Goal: Information Seeking & Learning: Learn about a topic

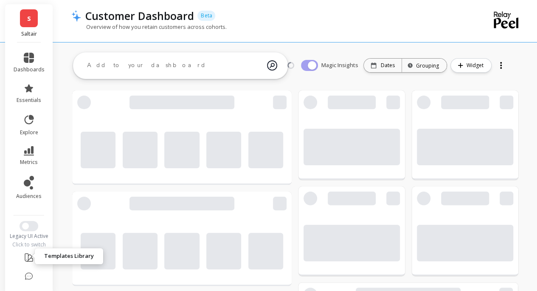
scroll to position [26, 0]
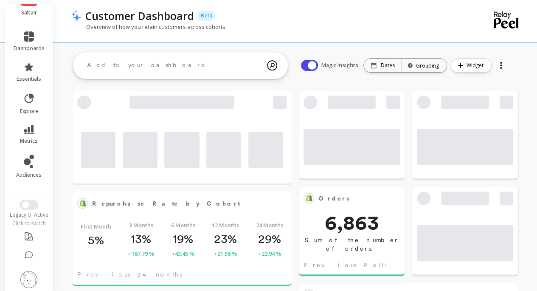
click at [26, 278] on img at bounding box center [28, 279] width 17 height 17
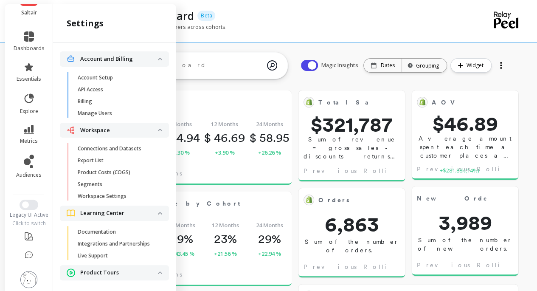
scroll to position [0, 0]
click at [116, 115] on span "Manage Users" at bounding box center [118, 113] width 81 height 7
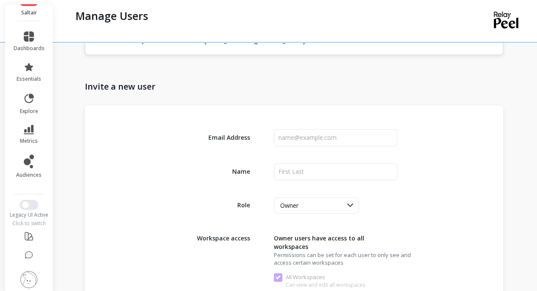
scroll to position [297, 0]
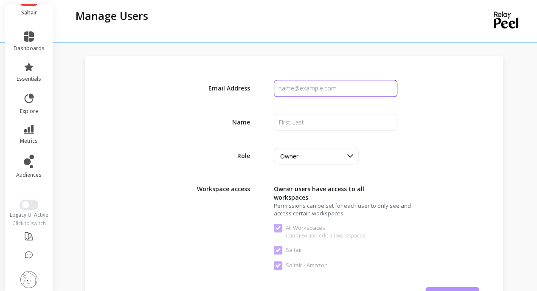
click at [311, 89] on input "input" at bounding box center [336, 88] width 124 height 17
paste input "kimberly@saltair.com"
type input "kimberly@saltair.com"
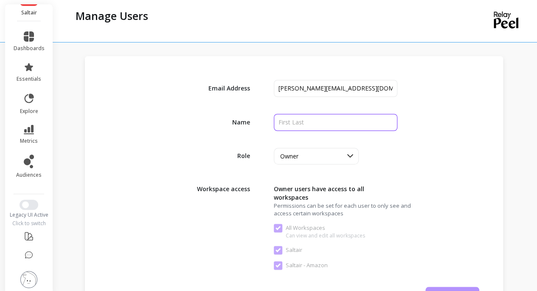
click at [313, 121] on input "input" at bounding box center [336, 122] width 124 height 17
type input "Kimberly"
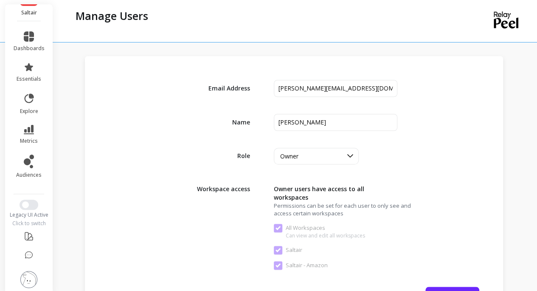
click at [337, 148] on div "Owner" at bounding box center [316, 156] width 85 height 17
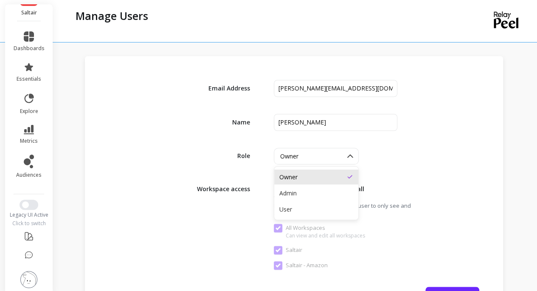
click at [320, 198] on div "Admin" at bounding box center [316, 193] width 84 height 15
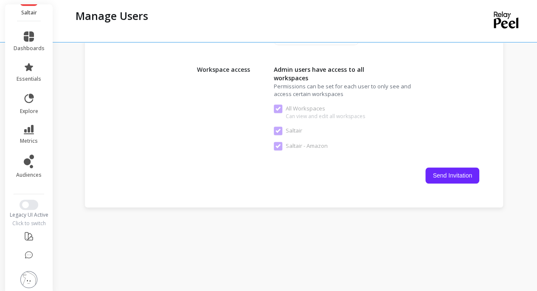
scroll to position [421, 0]
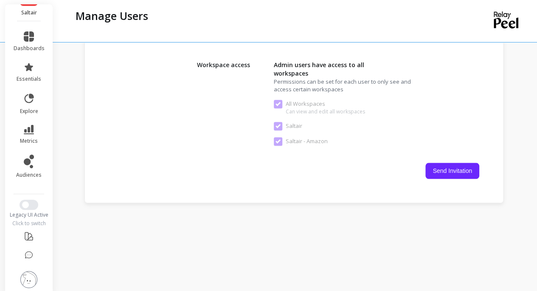
click at [454, 163] on button "Send Invitation" at bounding box center [453, 171] width 54 height 16
checkbox Workspaces "false"
checkbox input "false"
checkbox Amazon "false"
checkbox Workspaces "true"
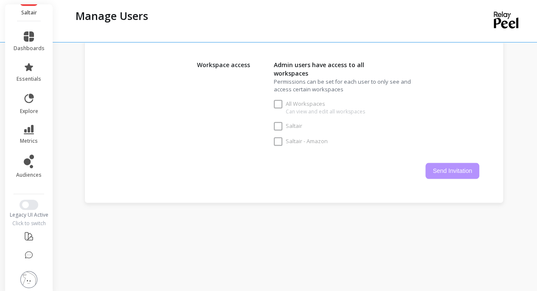
checkbox input "true"
checkbox Amazon "true"
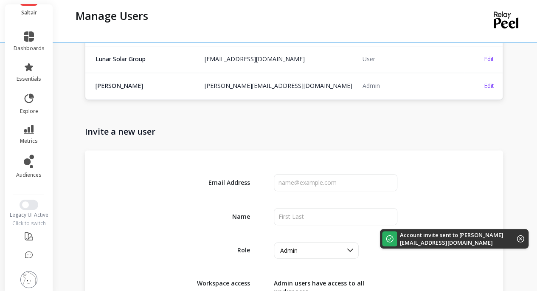
scroll to position [66, 0]
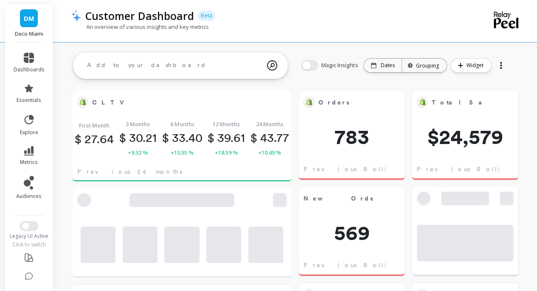
scroll to position [227, 189]
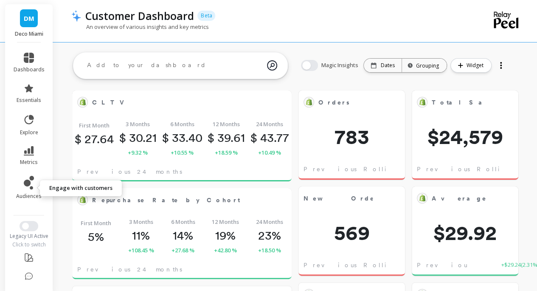
click at [27, 196] on span "audiences" at bounding box center [28, 196] width 25 height 7
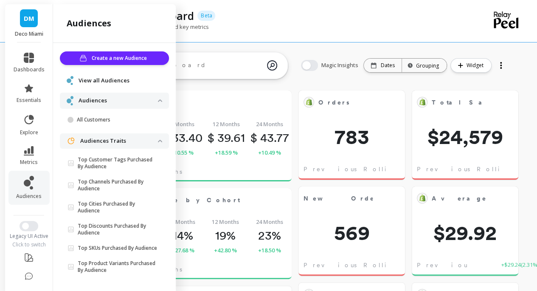
click at [107, 81] on span "View all Audiences" at bounding box center [104, 80] width 51 height 8
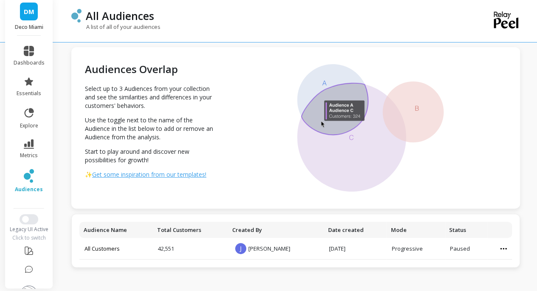
scroll to position [8, 0]
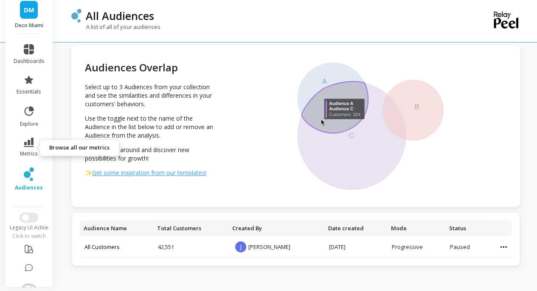
click at [30, 142] on icon at bounding box center [29, 142] width 10 height 9
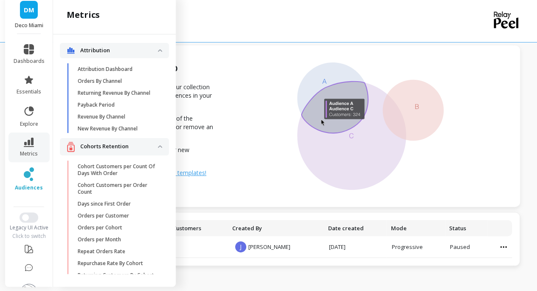
scroll to position [67, 0]
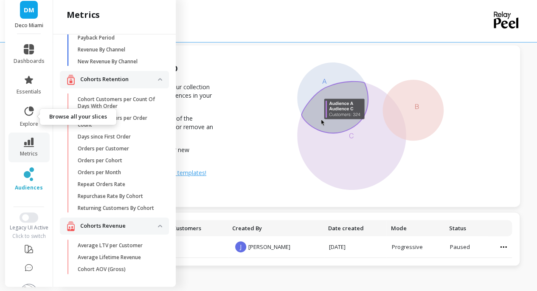
click at [25, 114] on icon at bounding box center [29, 111] width 12 height 12
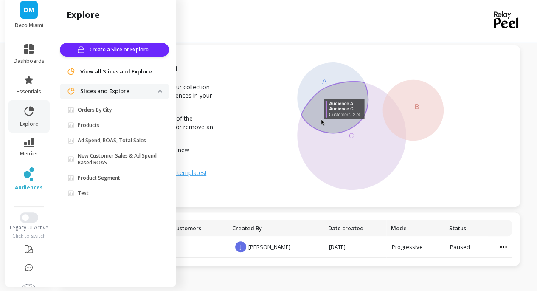
scroll to position [0, 0]
click at [113, 73] on span "View all Slices and Explore" at bounding box center [116, 72] width 72 height 8
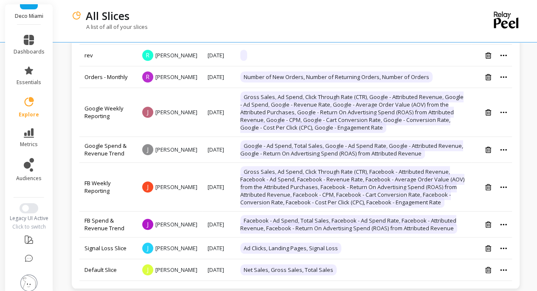
scroll to position [28, 0]
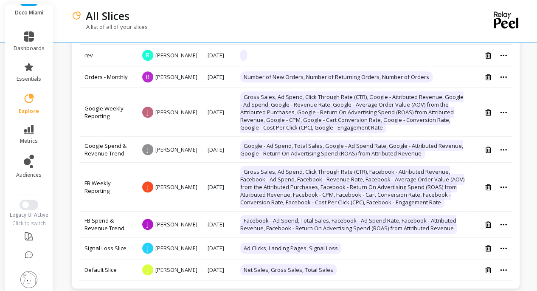
click at [23, 278] on img at bounding box center [28, 279] width 17 height 17
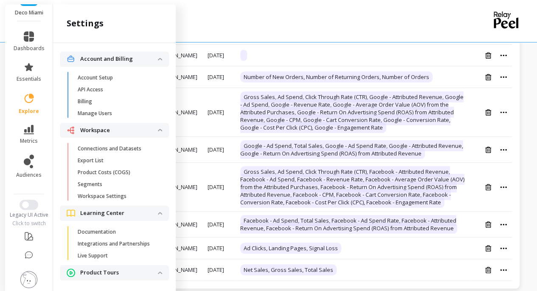
scroll to position [325, 0]
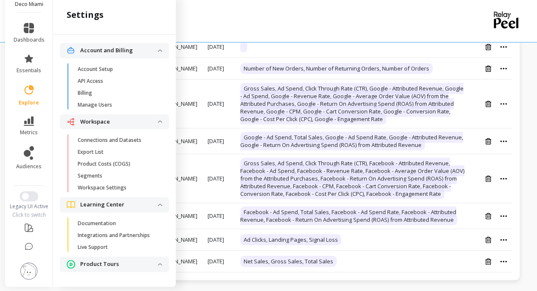
click at [122, 172] on span "Segments" at bounding box center [118, 175] width 81 height 7
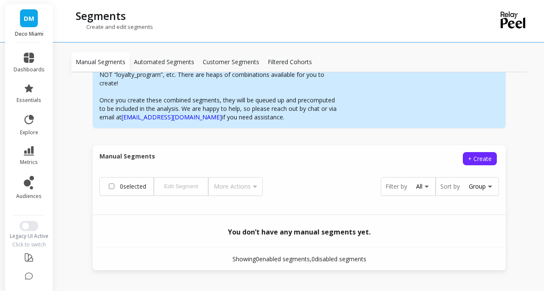
scroll to position [153, 0]
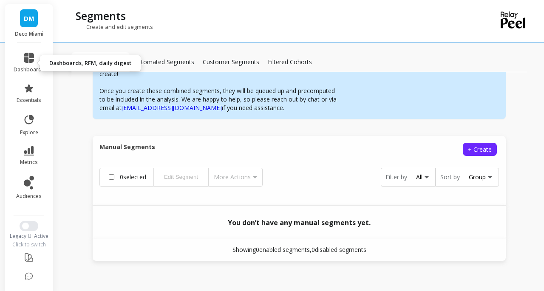
click at [25, 64] on link "dashboards" at bounding box center [29, 63] width 31 height 20
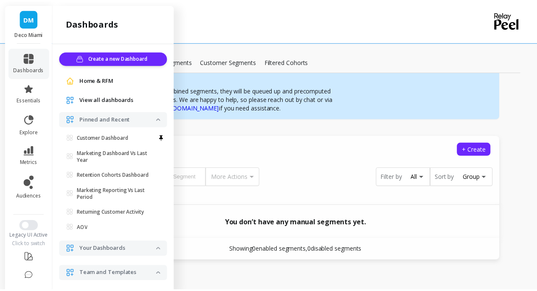
scroll to position [8, 0]
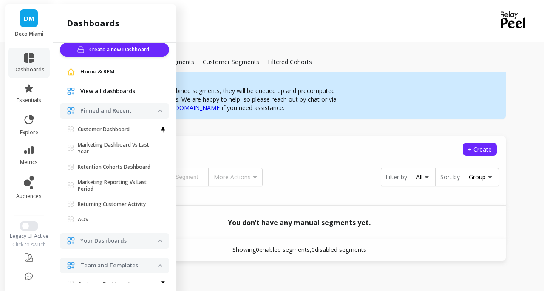
click at [107, 92] on span "View all dashboards" at bounding box center [107, 91] width 55 height 8
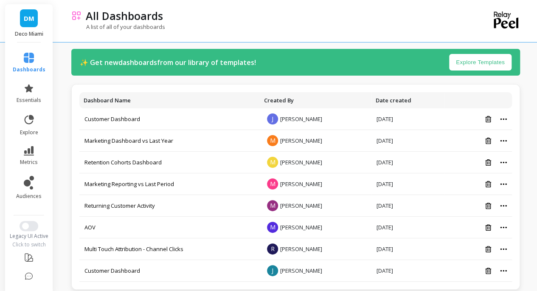
scroll to position [16, 0]
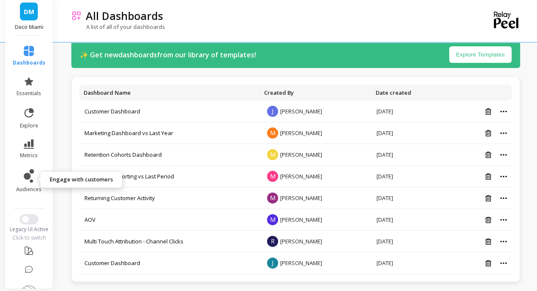
click at [24, 170] on icon at bounding box center [29, 176] width 10 height 14
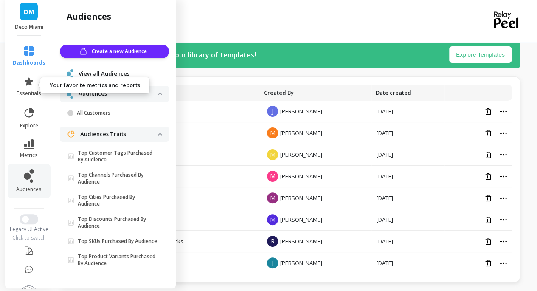
click at [24, 80] on icon at bounding box center [29, 81] width 10 height 10
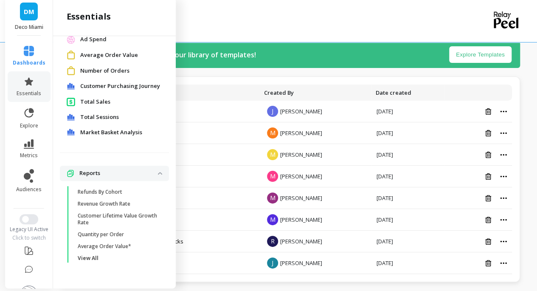
click at [93, 170] on p "Reports" at bounding box center [118, 173] width 79 height 8
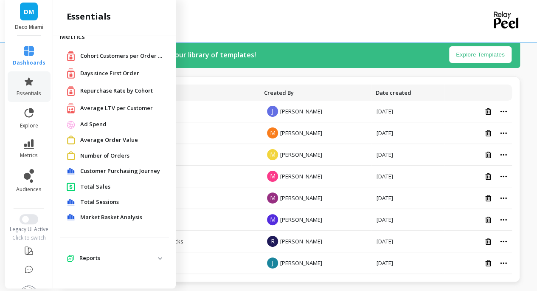
click at [101, 262] on span "Reports" at bounding box center [114, 258] width 109 height 15
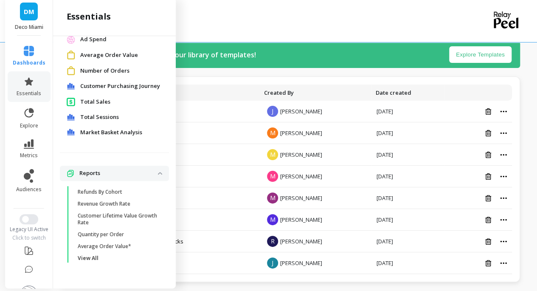
click at [102, 258] on span "View All" at bounding box center [118, 258] width 81 height 7
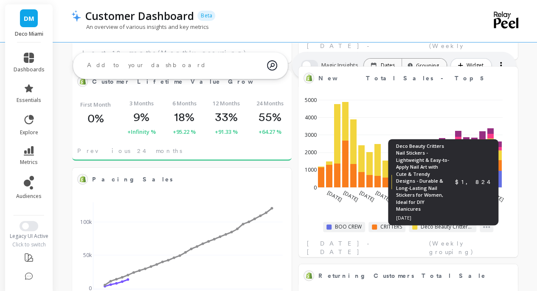
scroll to position [327, 0]
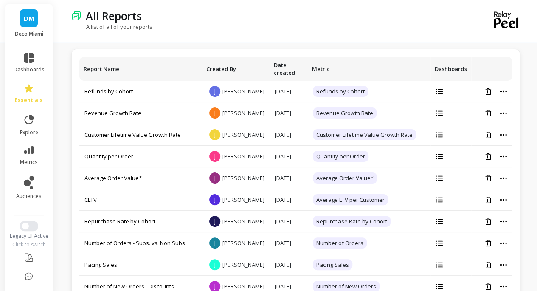
click at [501, 158] on icon at bounding box center [503, 156] width 7 height 2
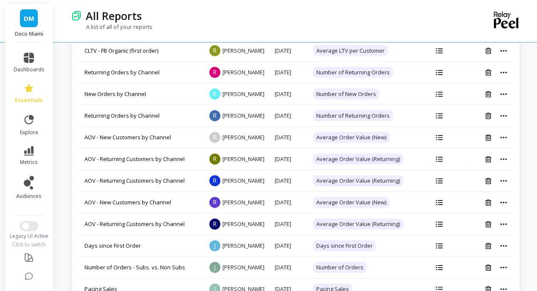
scroll to position [1896, 0]
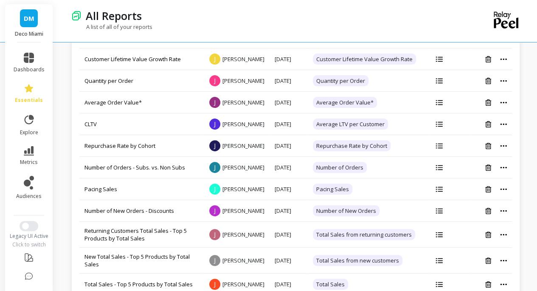
scroll to position [0, 0]
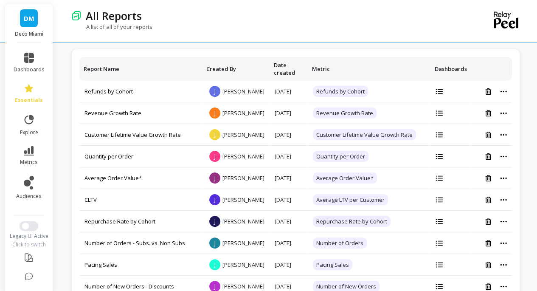
click at [439, 93] on icon at bounding box center [439, 91] width 7 height 5
click at [438, 116] on icon at bounding box center [439, 113] width 7 height 6
click at [439, 138] on icon at bounding box center [439, 135] width 7 height 6
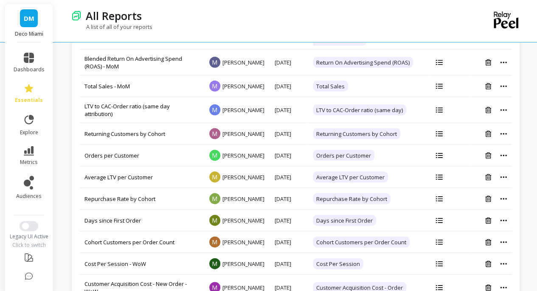
scroll to position [892, 0]
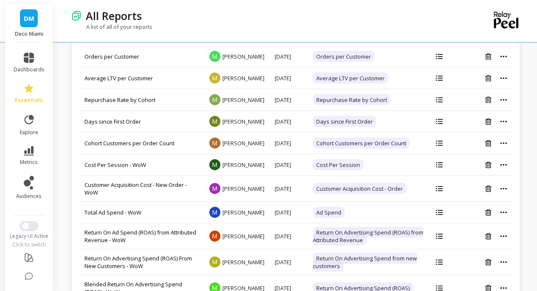
click at [441, 59] on icon at bounding box center [439, 57] width 7 height 6
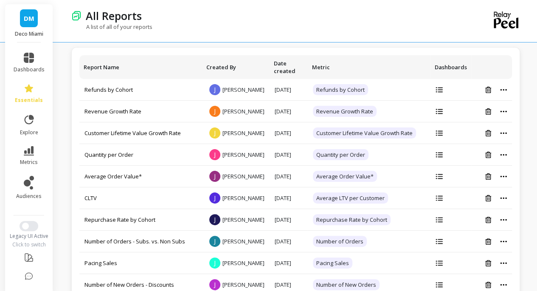
scroll to position [0, 0]
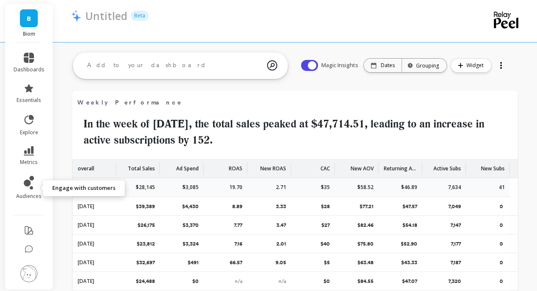
click at [34, 190] on link "audiences" at bounding box center [29, 188] width 31 height 24
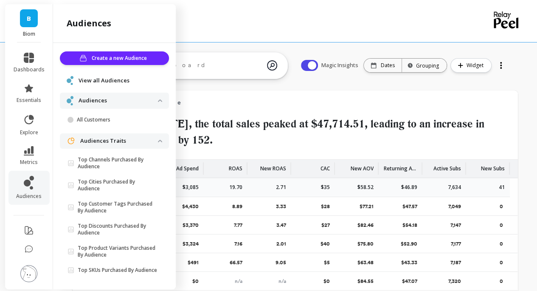
click at [107, 80] on span "View all Audiences" at bounding box center [104, 80] width 51 height 8
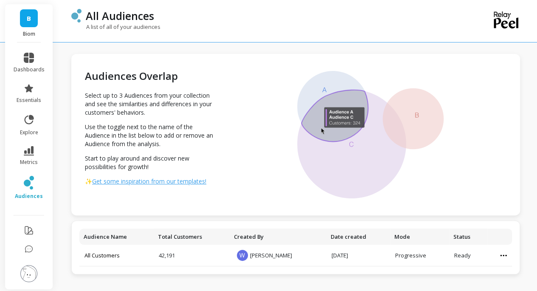
click at [34, 120] on icon at bounding box center [29, 120] width 12 height 12
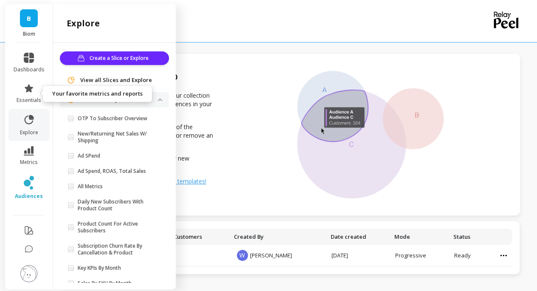
click at [34, 92] on icon at bounding box center [29, 88] width 10 height 10
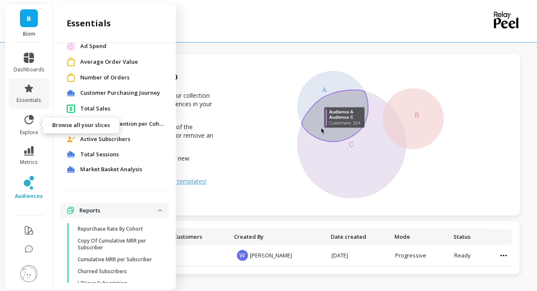
click at [27, 124] on icon at bounding box center [29, 120] width 12 height 12
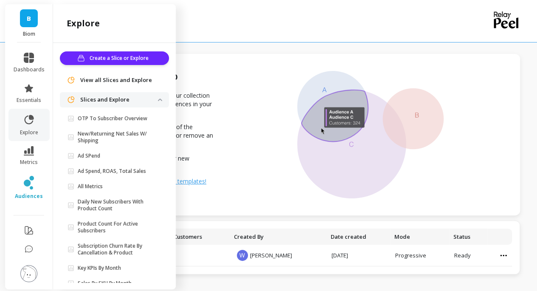
click at [121, 102] on p "Slices and Explore" at bounding box center [119, 100] width 78 height 8
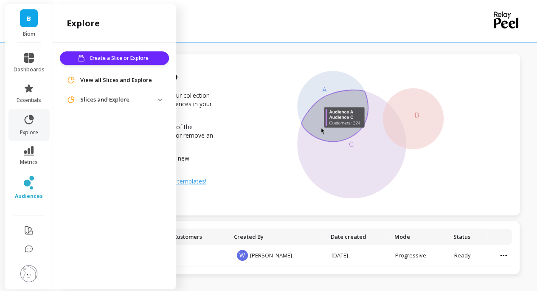
click at [112, 77] on span "View all Slices and Explore" at bounding box center [116, 80] width 72 height 8
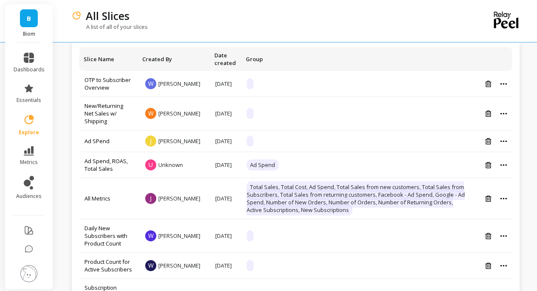
scroll to position [42, 0]
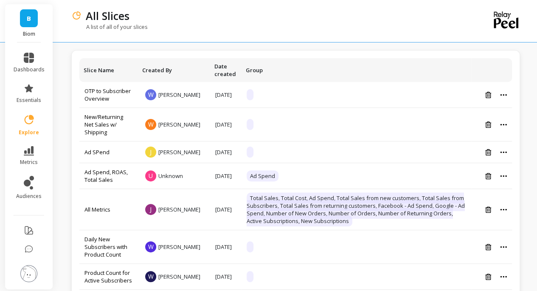
click at [34, 144] on li "metrics" at bounding box center [28, 156] width 41 height 30
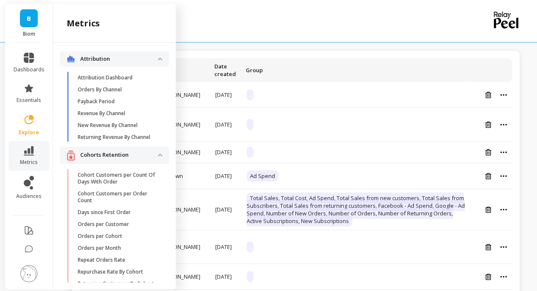
scroll to position [67, 0]
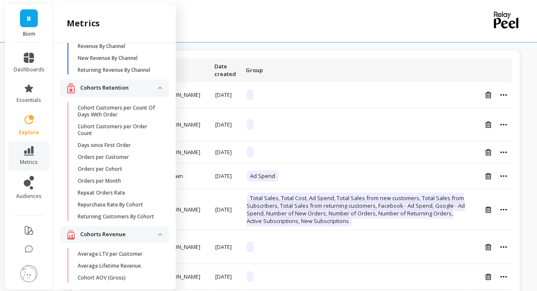
click at [34, 275] on img at bounding box center [28, 273] width 17 height 17
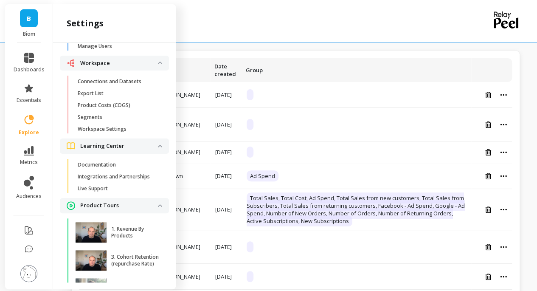
scroll to position [0, 0]
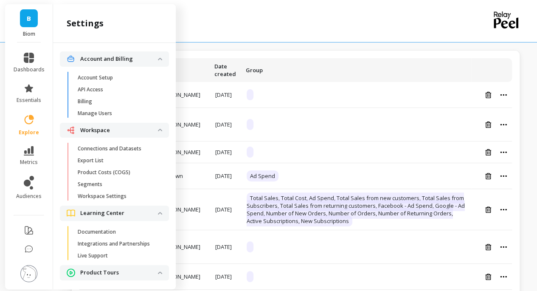
click at [105, 182] on span "Segments" at bounding box center [118, 184] width 81 height 7
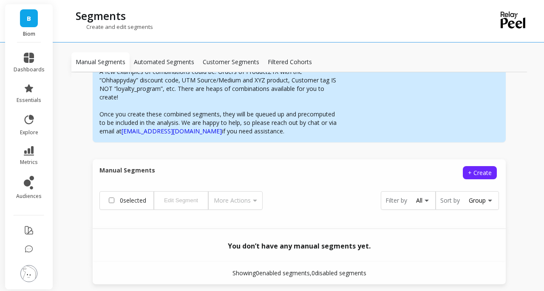
scroll to position [153, 0]
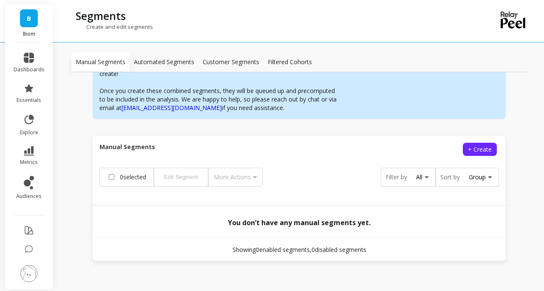
click at [22, 58] on link "dashboards" at bounding box center [29, 63] width 31 height 20
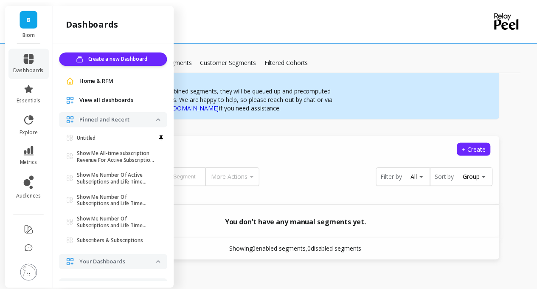
scroll to position [8, 0]
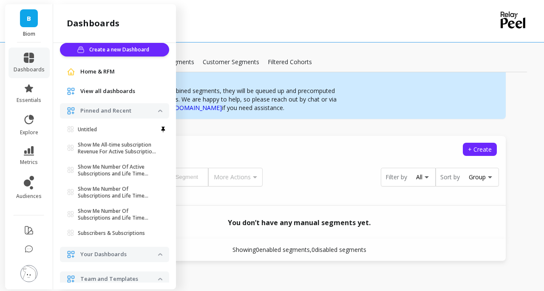
click at [111, 91] on span "View all dashboards" at bounding box center [107, 91] width 55 height 8
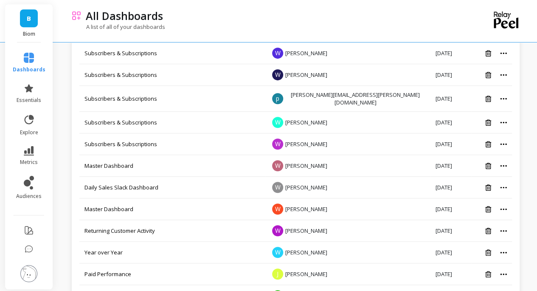
scroll to position [170, 0]
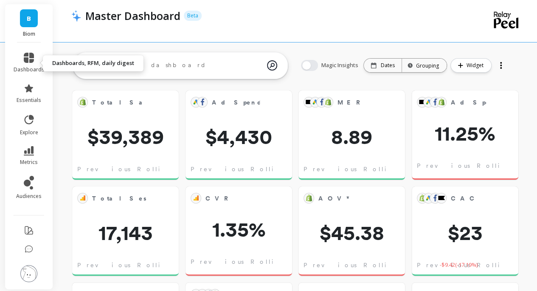
click at [38, 63] on link "dashboards" at bounding box center [29, 63] width 31 height 20
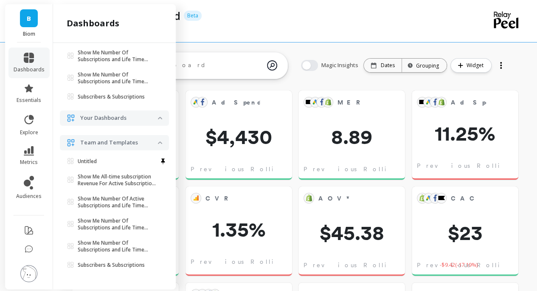
click at [121, 141] on p "Team and Templates" at bounding box center [119, 142] width 78 height 8
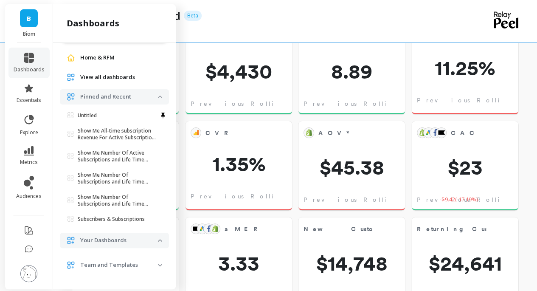
scroll to position [127, 0]
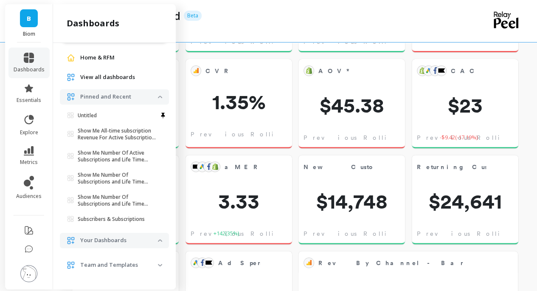
drag, startPoint x: 112, startPoint y: 263, endPoint x: 117, endPoint y: 254, distance: 9.9
click at [113, 263] on p "Team and Templates" at bounding box center [119, 265] width 78 height 8
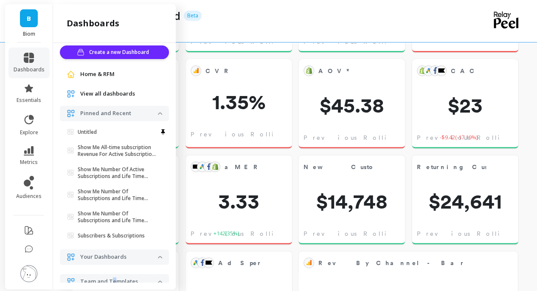
scroll to position [0, 0]
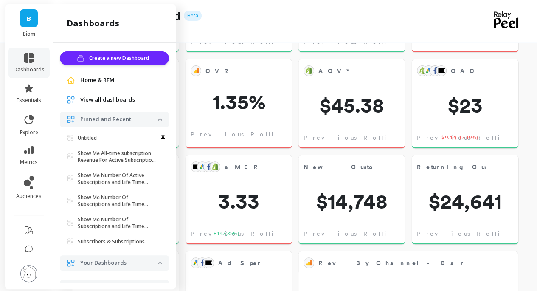
click at [117, 97] on span "View all dashboards" at bounding box center [107, 100] width 55 height 8
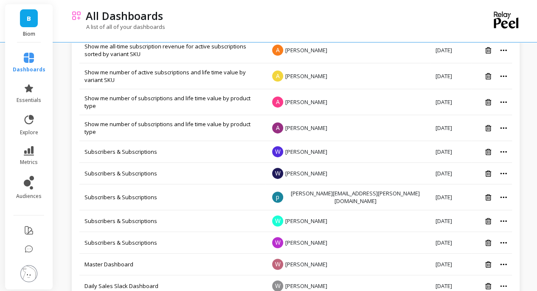
scroll to position [170, 0]
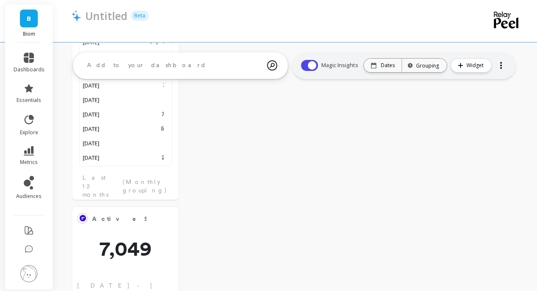
scroll to position [220, 0]
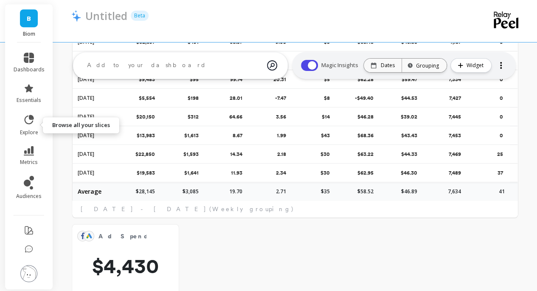
click at [33, 119] on icon at bounding box center [29, 119] width 9 height 9
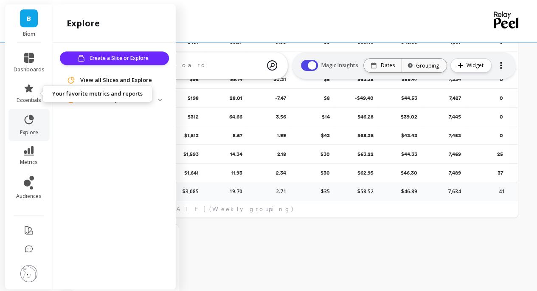
click at [31, 95] on link "essentials" at bounding box center [29, 93] width 31 height 20
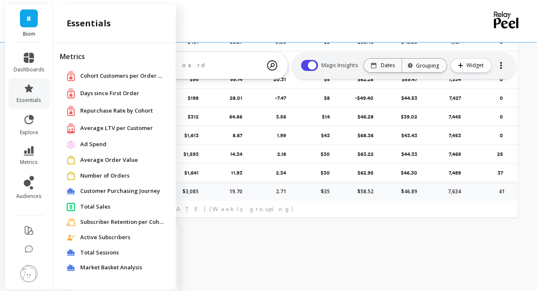
scroll to position [98, 0]
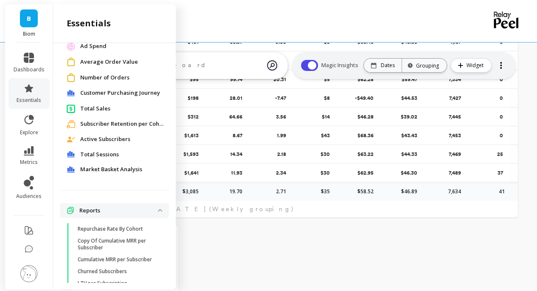
drag, startPoint x: 76, startPoint y: 209, endPoint x: 82, endPoint y: 209, distance: 6.4
click at [76, 209] on div "Reports" at bounding box center [112, 210] width 91 height 8
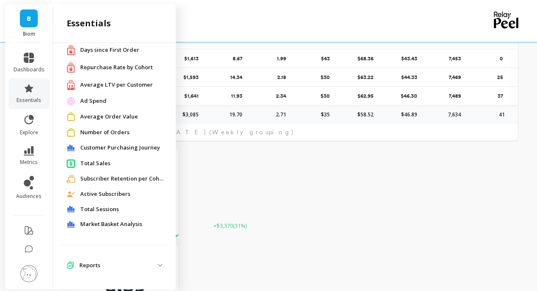
scroll to position [348, 0]
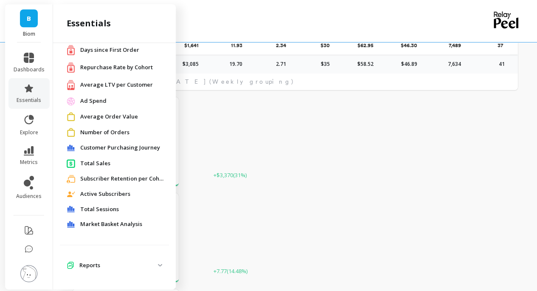
click at [105, 265] on p "Reports" at bounding box center [118, 265] width 79 height 8
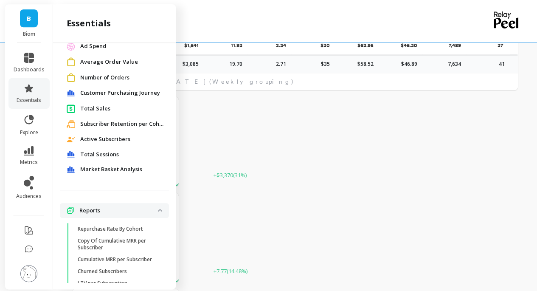
scroll to position [135, 0]
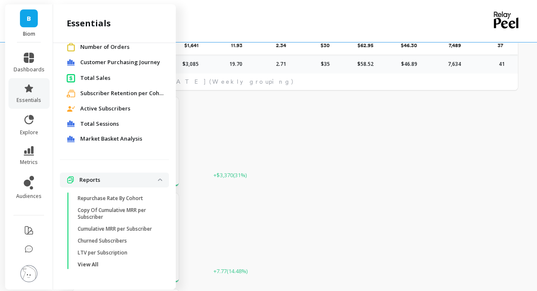
click at [97, 266] on p "View All" at bounding box center [88, 264] width 21 height 7
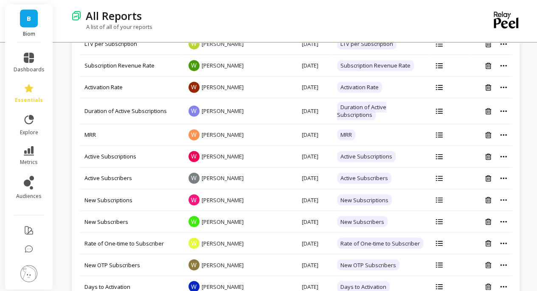
scroll to position [680, 0]
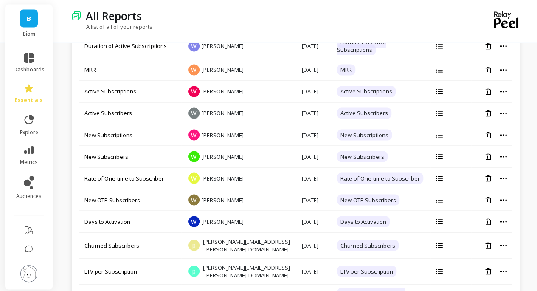
click at [443, 72] on icon at bounding box center [439, 69] width 7 height 5
click at [441, 73] on icon at bounding box center [439, 70] width 7 height 6
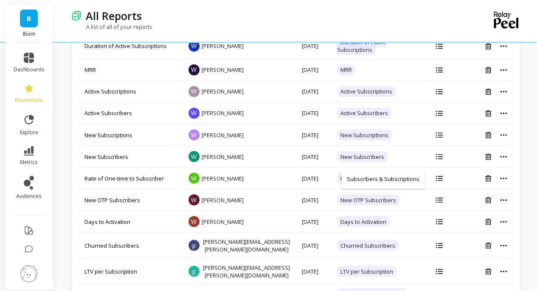
click at [438, 94] on icon at bounding box center [439, 92] width 7 height 6
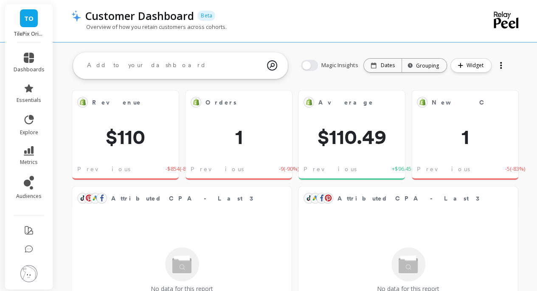
scroll to position [227, 189]
click at [31, 25] on link "TO" at bounding box center [29, 18] width 18 height 18
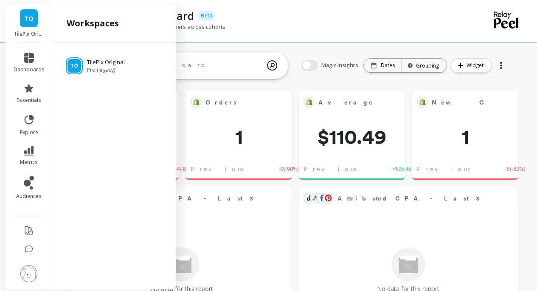
click at [28, 64] on link "dashboards" at bounding box center [29, 63] width 31 height 20
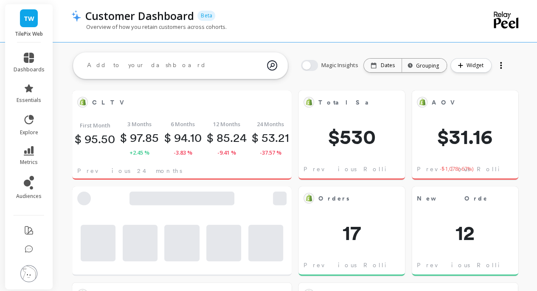
scroll to position [227, 189]
click at [34, 58] on link "dashboards" at bounding box center [29, 63] width 31 height 20
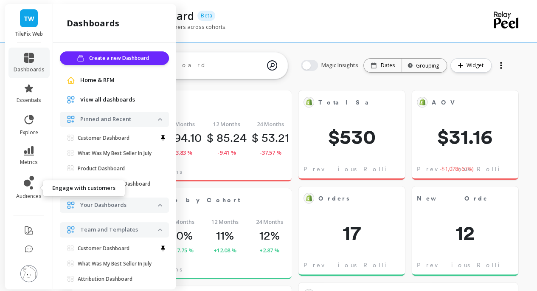
click at [23, 186] on link "audiences" at bounding box center [29, 188] width 31 height 24
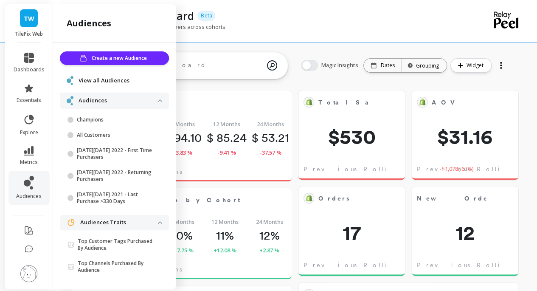
click at [100, 81] on span "View all Audiences" at bounding box center [104, 80] width 51 height 8
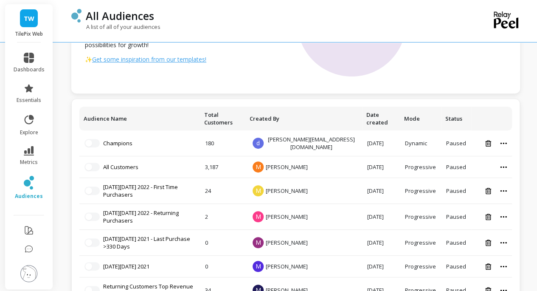
scroll to position [160, 0]
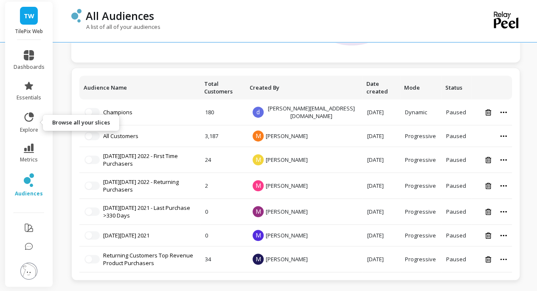
click at [28, 130] on span "explore" at bounding box center [29, 130] width 18 height 7
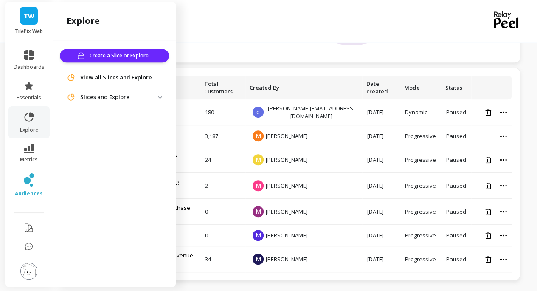
click at [108, 96] on p "Slices and Explore" at bounding box center [119, 97] width 78 height 8
click at [117, 79] on span "View all Slices and Explore" at bounding box center [116, 77] width 72 height 8
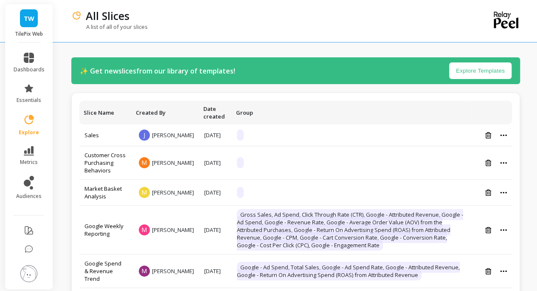
click at [37, 275] on li at bounding box center [29, 274] width 48 height 30
click at [35, 275] on img at bounding box center [28, 273] width 17 height 17
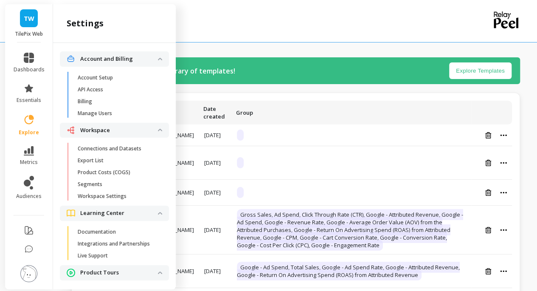
click at [99, 186] on p "Segments" at bounding box center [90, 184] width 25 height 7
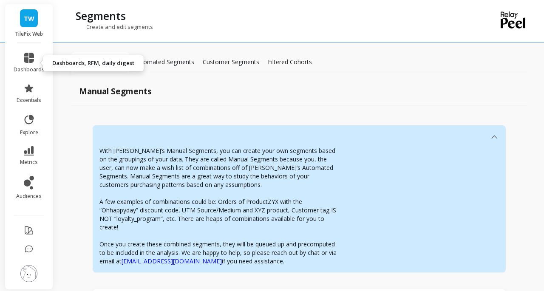
click at [32, 62] on icon at bounding box center [29, 58] width 10 height 10
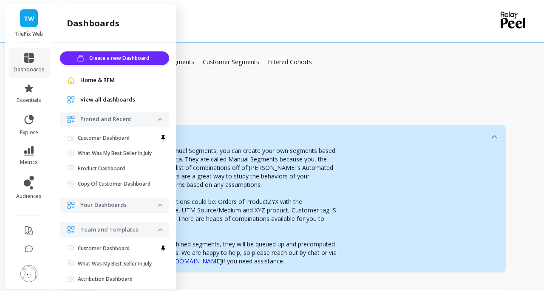
click at [104, 100] on span "View all dashboards" at bounding box center [107, 100] width 55 height 8
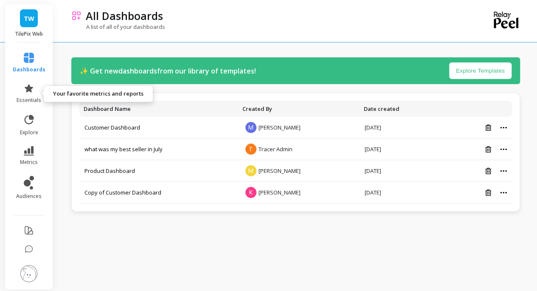
click at [30, 97] on span "essentials" at bounding box center [29, 100] width 25 height 7
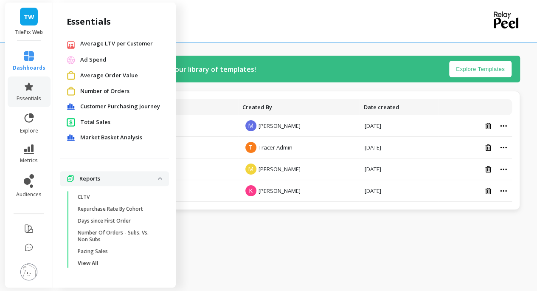
scroll to position [3, 0]
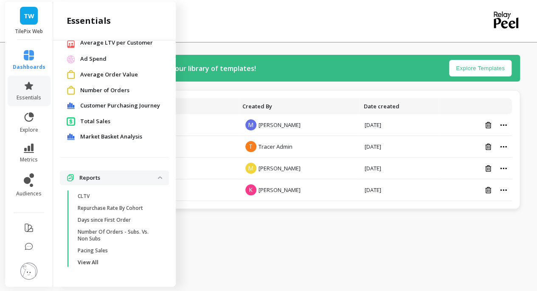
click at [90, 260] on p "View All" at bounding box center [88, 262] width 21 height 7
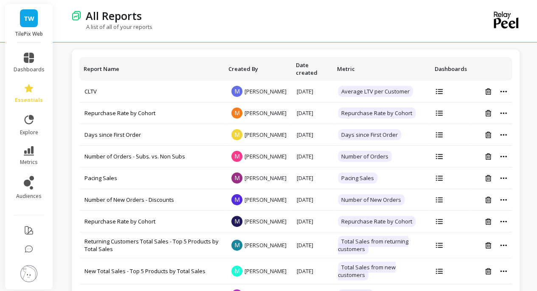
click at [25, 19] on span "TW" at bounding box center [29, 19] width 11 height 10
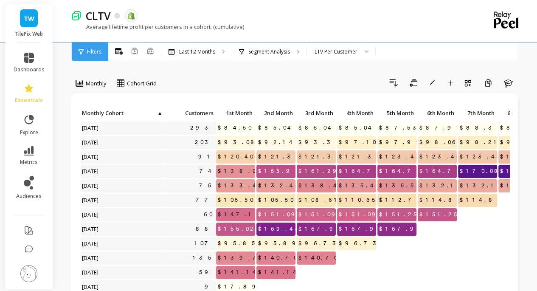
click at [42, 95] on link "essentials" at bounding box center [29, 93] width 31 height 20
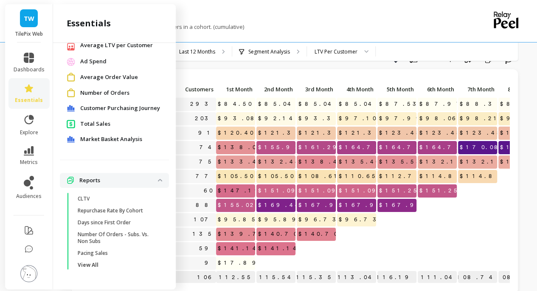
scroll to position [42, 0]
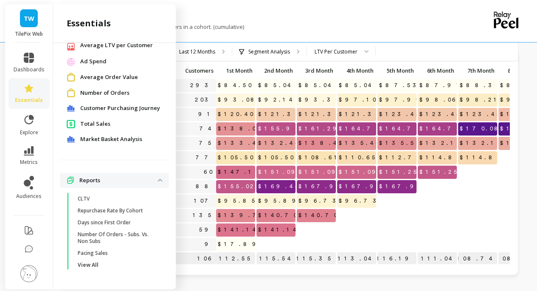
click at [133, 212] on p "Repurchase Rate By Cohort" at bounding box center [110, 210] width 65 height 7
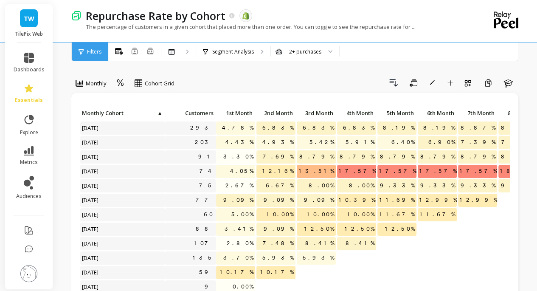
click at [233, 51] on p "Segment Analysis" at bounding box center [233, 51] width 42 height 7
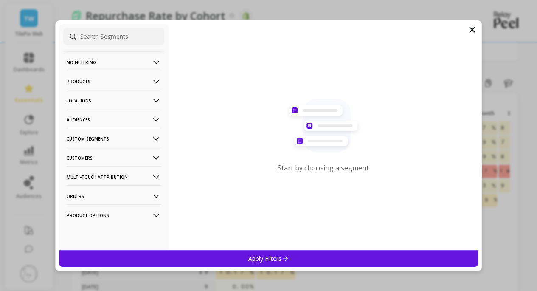
click at [471, 29] on icon at bounding box center [472, 29] width 5 height 5
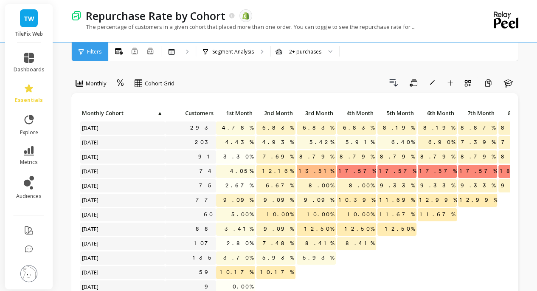
click at [315, 42] on div "Repurchase Rate by Cohort The data you are viewing comes from: Shopify The perc…" at bounding box center [260, 21] width 379 height 42
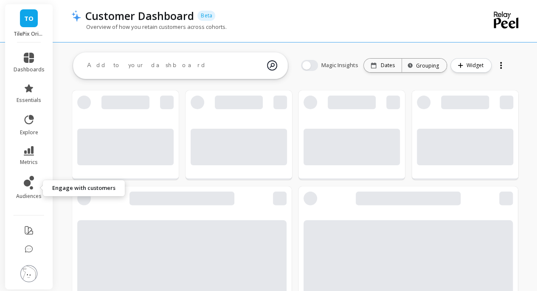
click at [30, 183] on icon at bounding box center [27, 183] width 7 height 7
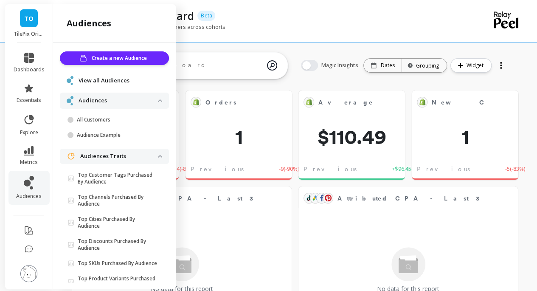
scroll to position [227, 189]
click at [28, 96] on link "essentials" at bounding box center [29, 93] width 31 height 20
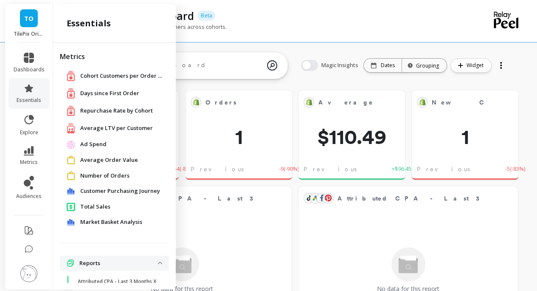
scroll to position [83, 0]
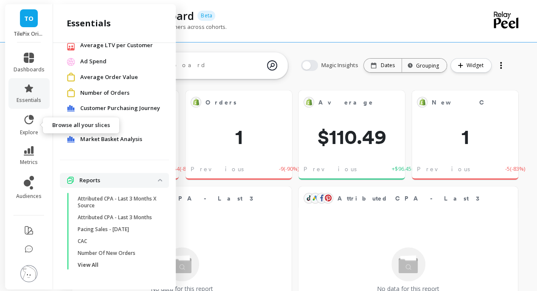
click at [29, 120] on icon at bounding box center [29, 120] width 12 height 12
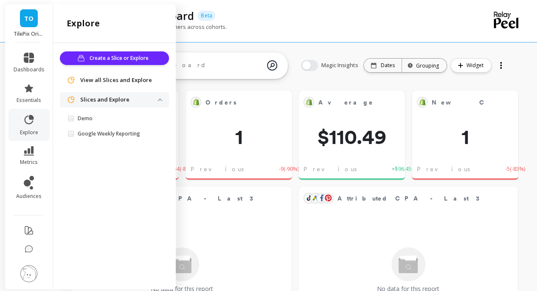
scroll to position [0, 0]
click at [25, 104] on li "essentials" at bounding box center [28, 93] width 41 height 31
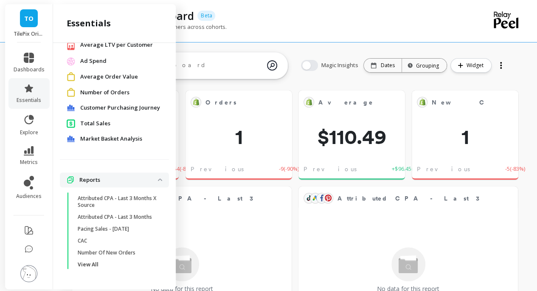
scroll to position [90, 0]
click at [90, 260] on link "View All" at bounding box center [121, 265] width 96 height 12
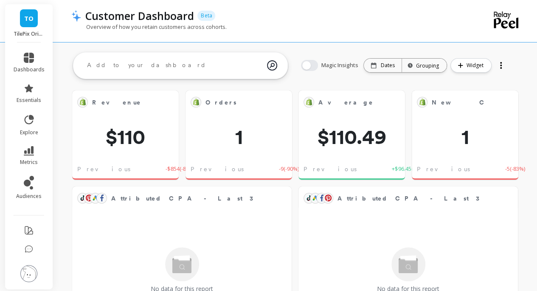
scroll to position [0, 0]
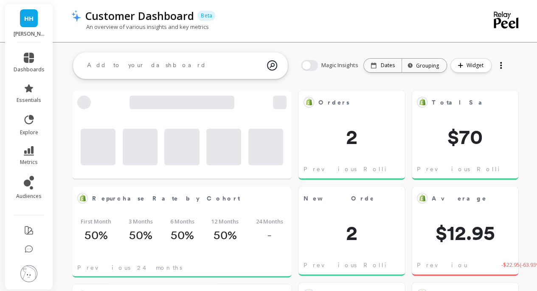
scroll to position [227, 189]
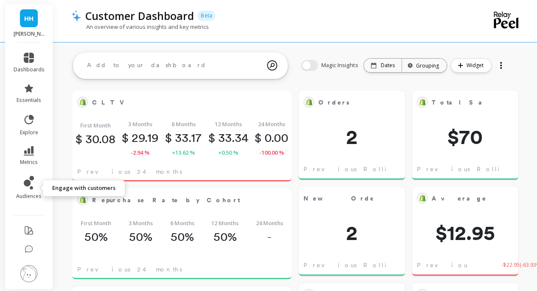
click at [34, 189] on icon at bounding box center [29, 183] width 10 height 14
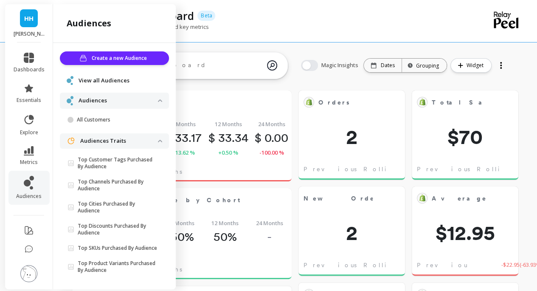
click at [279, 18] on div "Customer Dashboard Beta" at bounding box center [266, 15] width 370 height 14
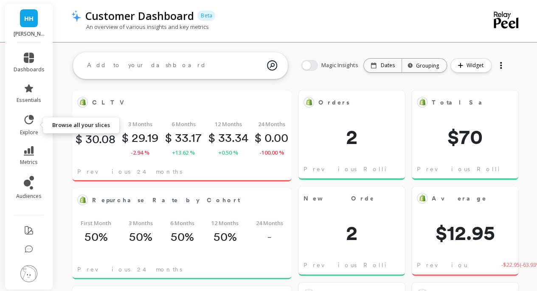
click at [26, 123] on icon at bounding box center [29, 119] width 9 height 9
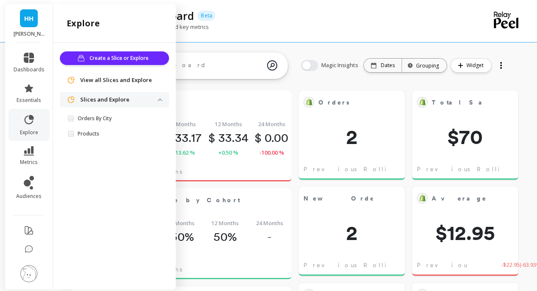
click at [108, 100] on p "Slices and Explore" at bounding box center [119, 100] width 78 height 8
click at [100, 104] on p "Slices and Explore" at bounding box center [119, 100] width 78 height 8
click at [107, 79] on span "View all Slices and Explore" at bounding box center [116, 80] width 72 height 8
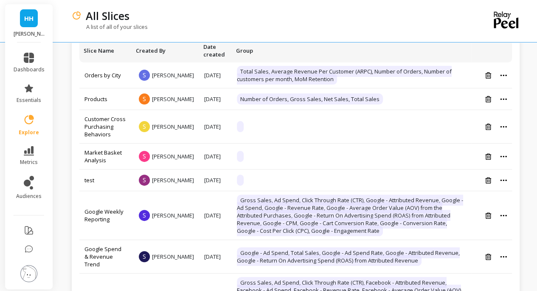
scroll to position [42, 0]
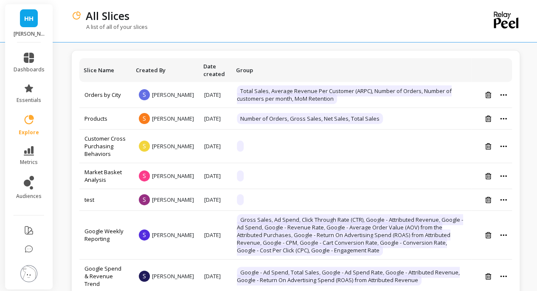
click at [28, 271] on img at bounding box center [28, 273] width 17 height 17
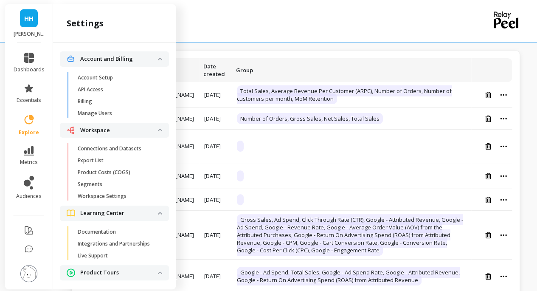
click at [104, 184] on span "Segments" at bounding box center [118, 184] width 81 height 7
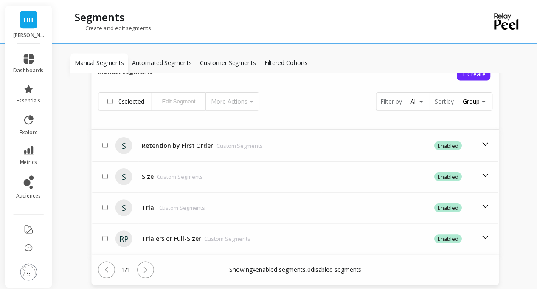
scroll to position [212, 0]
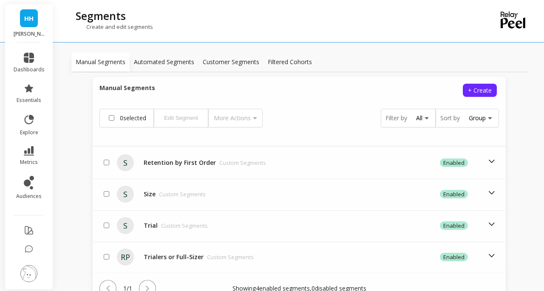
click at [31, 62] on icon at bounding box center [29, 58] width 10 height 10
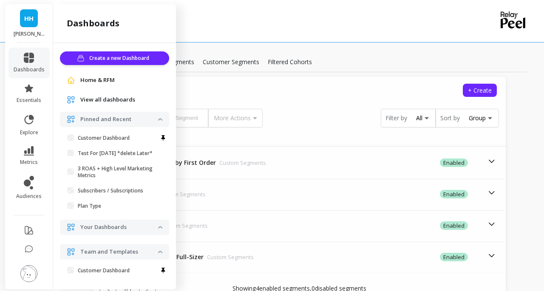
drag, startPoint x: 106, startPoint y: 98, endPoint x: 115, endPoint y: 96, distance: 9.7
click at [106, 98] on span "View all dashboards" at bounding box center [107, 100] width 55 height 8
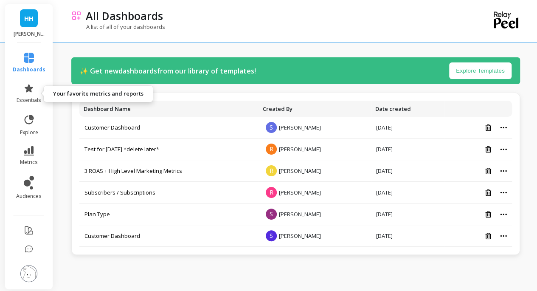
click at [27, 86] on icon at bounding box center [29, 88] width 10 height 10
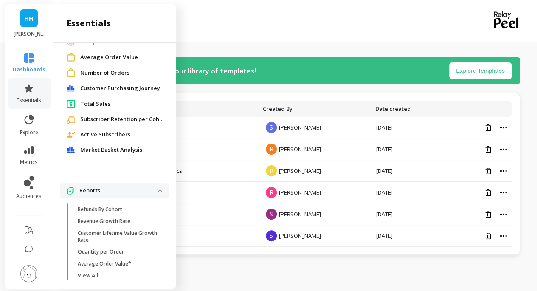
scroll to position [113, 0]
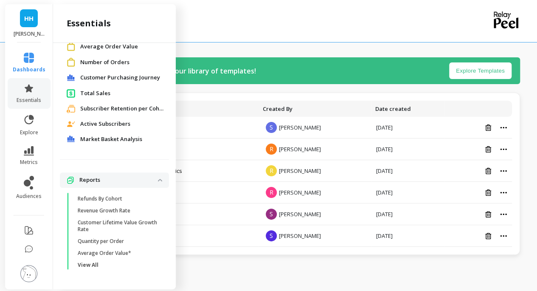
click at [93, 266] on p "View All" at bounding box center [88, 265] width 21 height 7
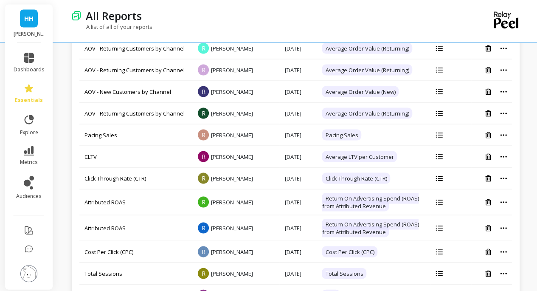
scroll to position [1019, 0]
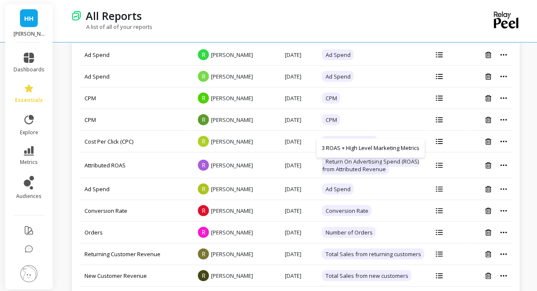
click at [439, 14] on icon at bounding box center [439, 12] width 7 height 6
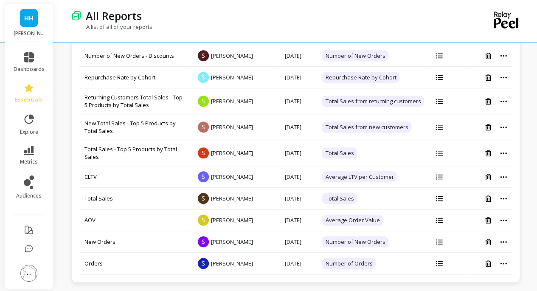
scroll to position [2081, 0]
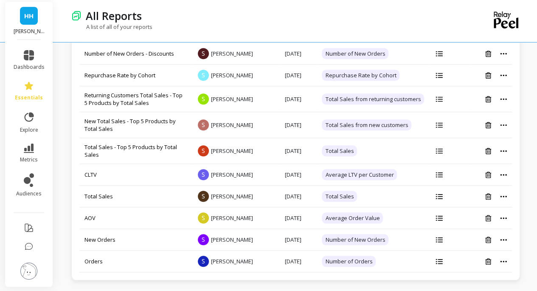
click at [445, 56] on div at bounding box center [451, 54] width 31 height 6
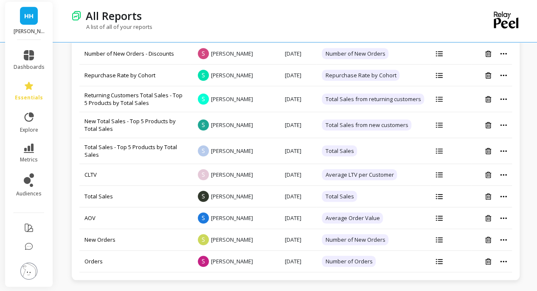
click at [443, 56] on icon at bounding box center [439, 54] width 7 height 6
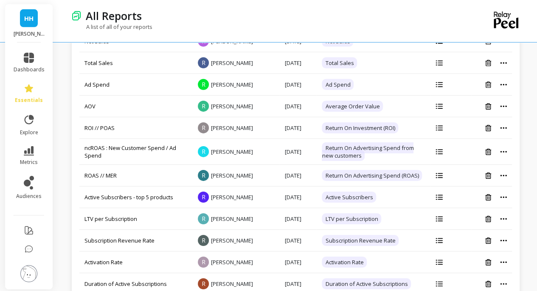
scroll to position [1232, 0]
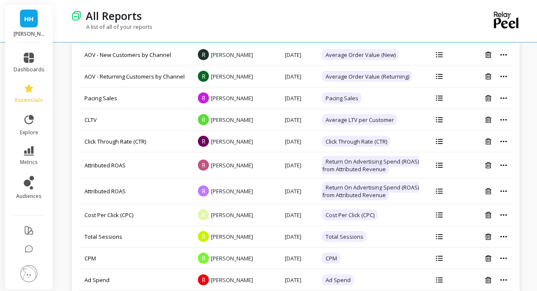
scroll to position [680, 0]
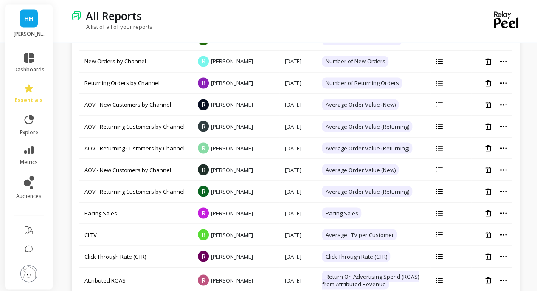
click at [439, 20] on icon at bounding box center [439, 17] width 7 height 5
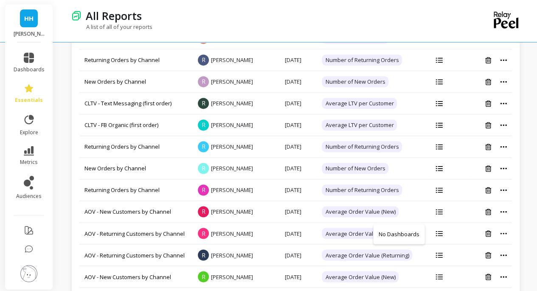
scroll to position [510, 0]
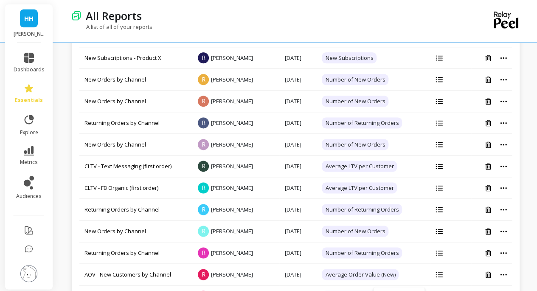
click at [440, 39] on icon at bounding box center [439, 36] width 7 height 5
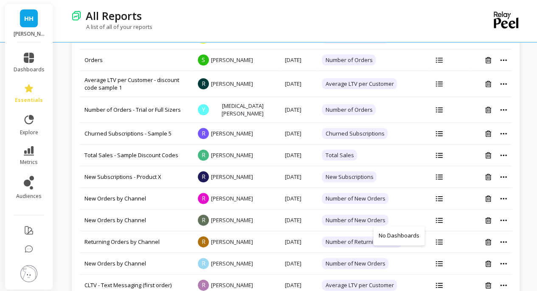
scroll to position [340, 0]
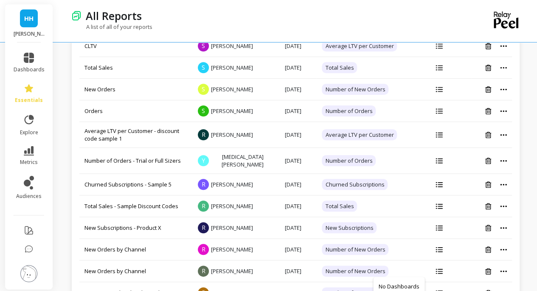
click at [442, 49] on icon at bounding box center [439, 46] width 7 height 6
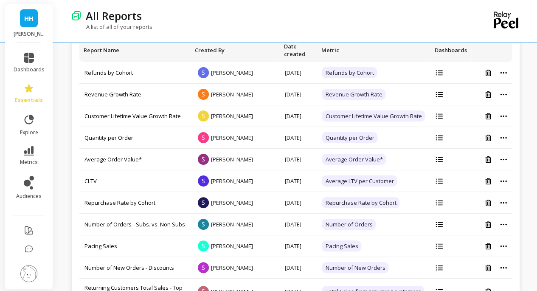
scroll to position [0, 0]
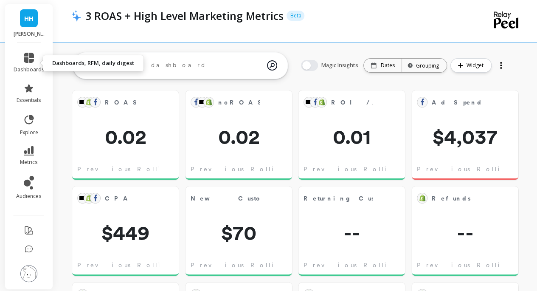
click at [17, 57] on link "dashboards" at bounding box center [29, 63] width 31 height 20
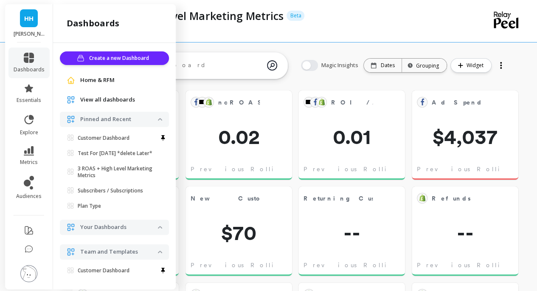
click at [107, 98] on span "View all dashboards" at bounding box center [107, 100] width 55 height 8
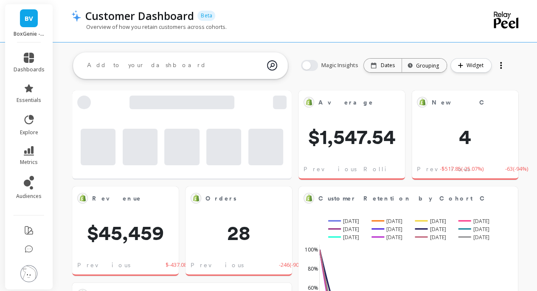
scroll to position [227, 189]
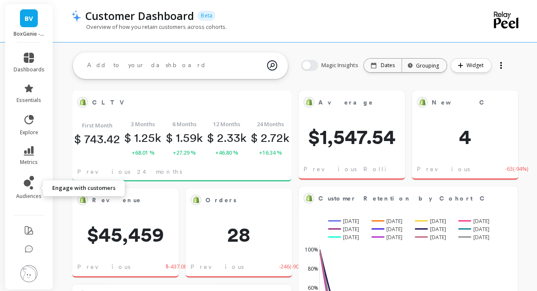
click at [27, 181] on icon at bounding box center [27, 183] width 7 height 7
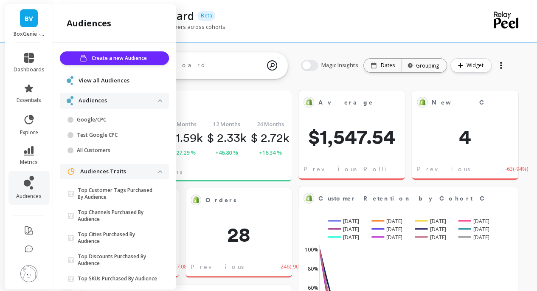
click at [103, 78] on span "View all Audiences" at bounding box center [104, 80] width 51 height 8
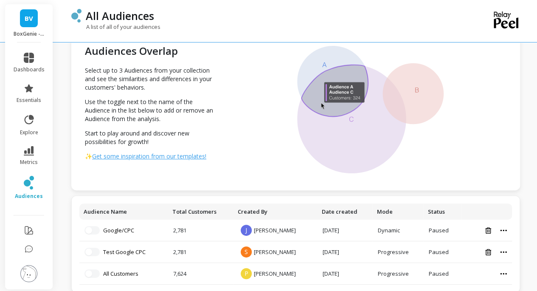
scroll to position [37, 0]
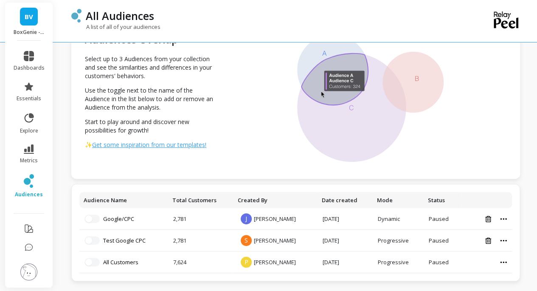
click at [30, 15] on span "BV" at bounding box center [29, 17] width 8 height 10
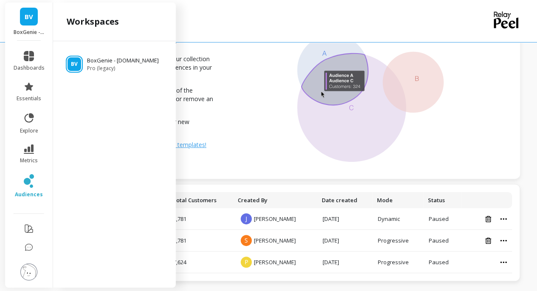
click at [30, 15] on span "BV" at bounding box center [29, 17] width 8 height 10
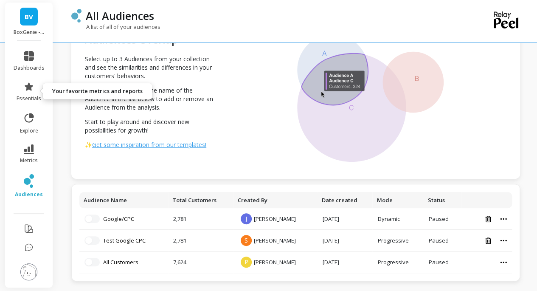
click at [33, 91] on link "essentials" at bounding box center [29, 92] width 31 height 20
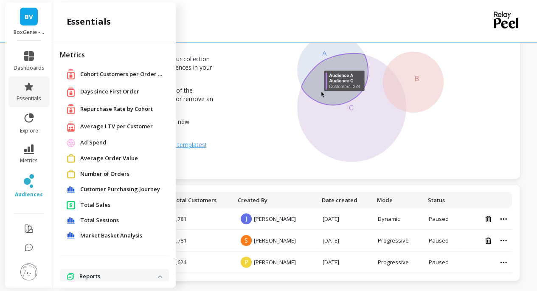
scroll to position [98, 0]
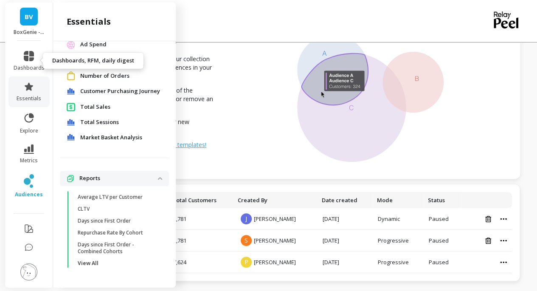
click at [32, 53] on icon at bounding box center [29, 56] width 10 height 10
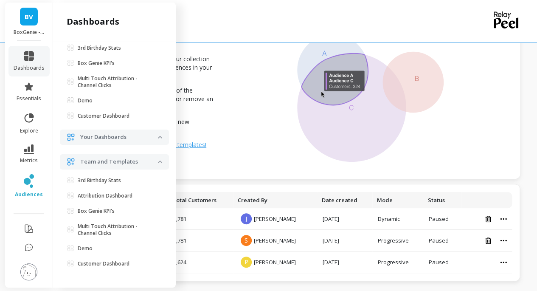
scroll to position [0, 0]
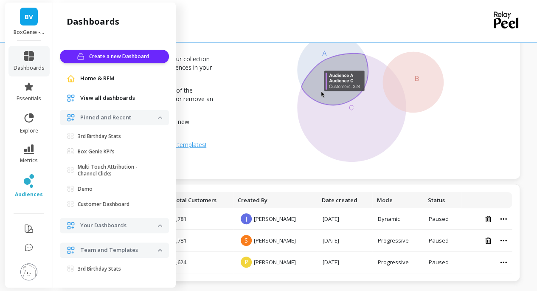
click at [28, 127] on span "explore" at bounding box center [29, 130] width 18 height 7
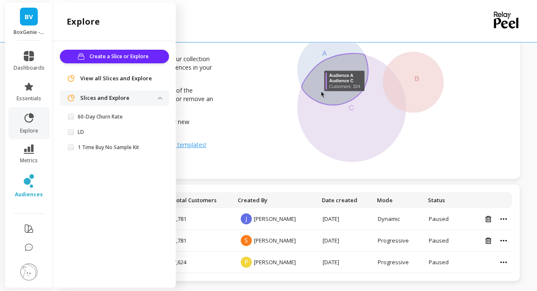
click at [101, 98] on p "Slices and Explore" at bounding box center [119, 98] width 78 height 8
click at [111, 79] on span "View all Slices and Explore" at bounding box center [116, 78] width 72 height 8
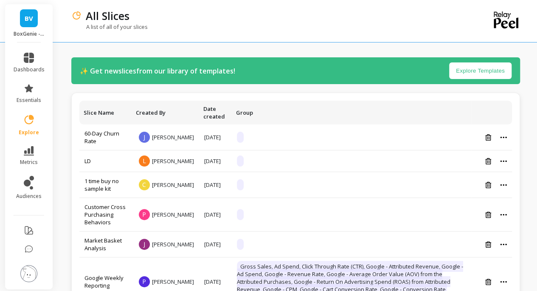
click at [22, 274] on img at bounding box center [28, 273] width 17 height 17
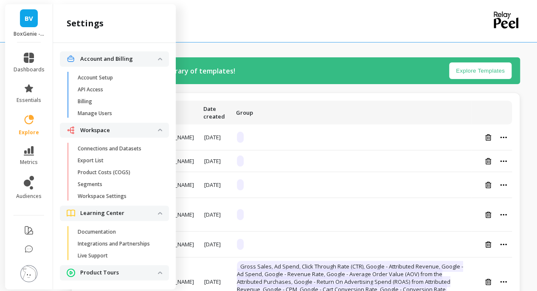
click at [96, 184] on p "Segments" at bounding box center [90, 184] width 25 height 7
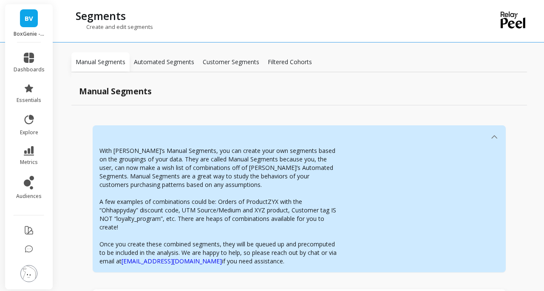
click at [165, 62] on p "Automated Segments" at bounding box center [164, 62] width 60 height 8
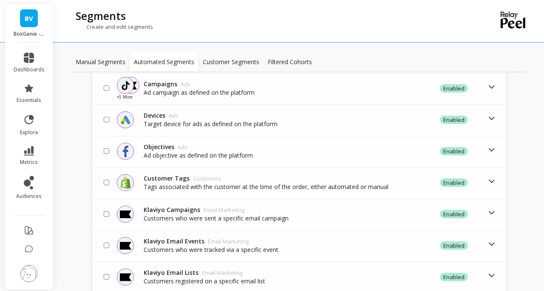
scroll to position [380, 0]
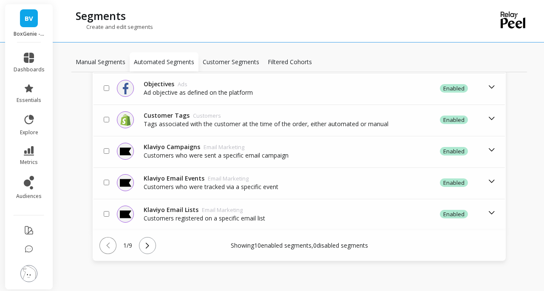
click at [237, 65] on p "Customer Segments" at bounding box center [231, 62] width 56 height 8
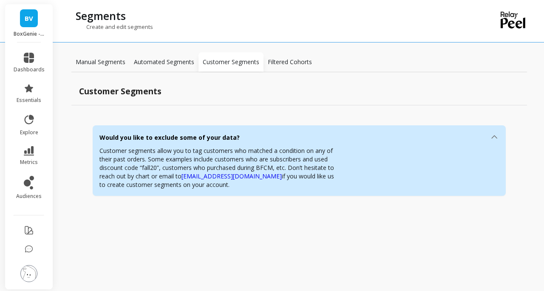
scroll to position [0, 0]
click at [166, 61] on p "Automated Segments" at bounding box center [164, 62] width 60 height 8
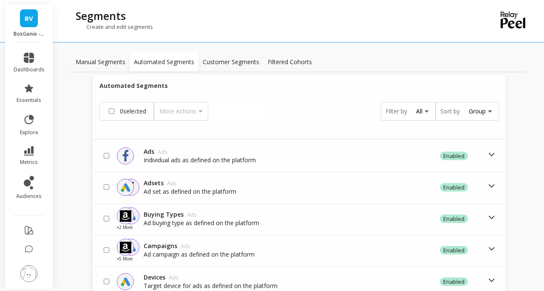
scroll to position [212, 0]
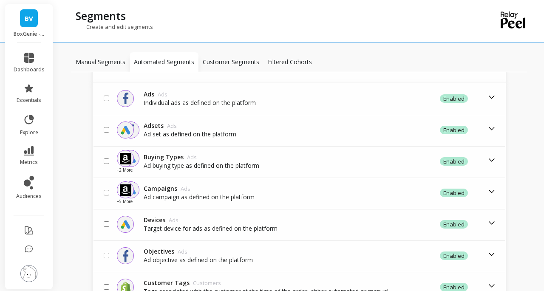
click at [491, 158] on td "enabled" at bounding box center [440, 161] width 129 height 31
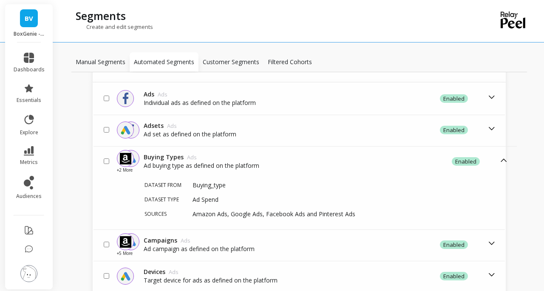
click at [503, 160] on icon at bounding box center [503, 159] width 9 height 9
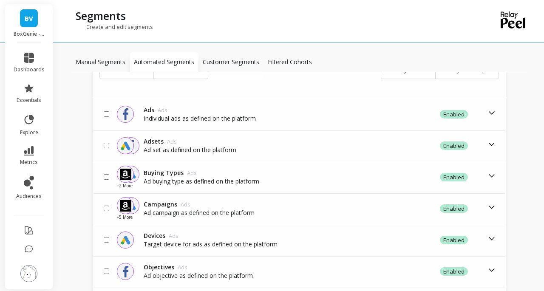
scroll to position [40, 0]
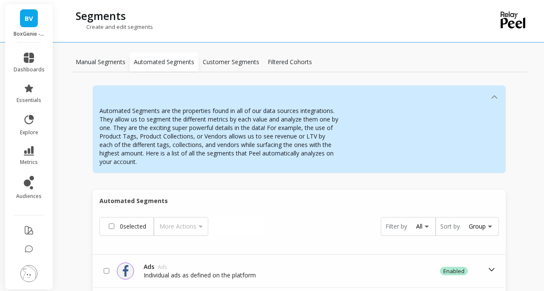
click at [283, 60] on p "Filtered Cohorts" at bounding box center [290, 62] width 44 height 8
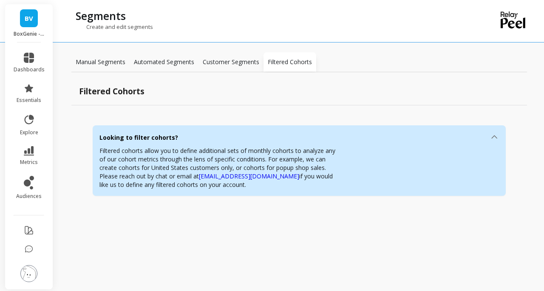
click at [236, 60] on p "Customer Segments" at bounding box center [231, 62] width 56 height 8
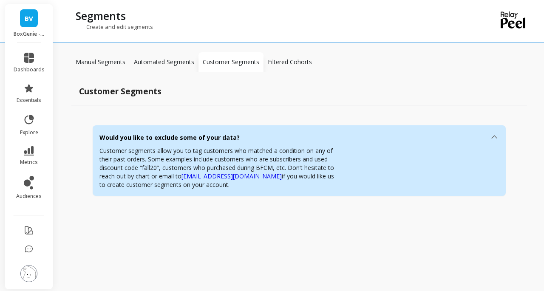
click at [277, 61] on p "Filtered Cohorts" at bounding box center [290, 62] width 44 height 8
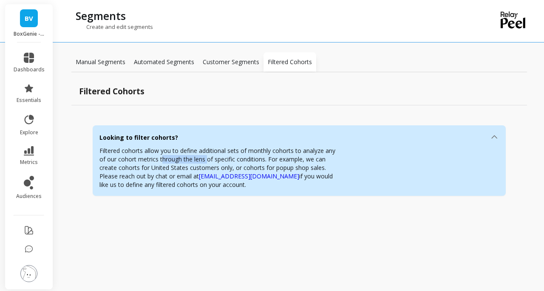
drag, startPoint x: 198, startPoint y: 160, endPoint x: 207, endPoint y: 161, distance: 9.0
click at [207, 161] on p "Filtered cohorts allow you to define additional sets of monthly cohorts to anal…" at bounding box center [219, 168] width 240 height 42
click at [268, 156] on p "Filtered cohorts allow you to define additional sets of monthly cohorts to anal…" at bounding box center [219, 168] width 240 height 42
click at [246, 60] on p "Customer Segments" at bounding box center [231, 62] width 56 height 8
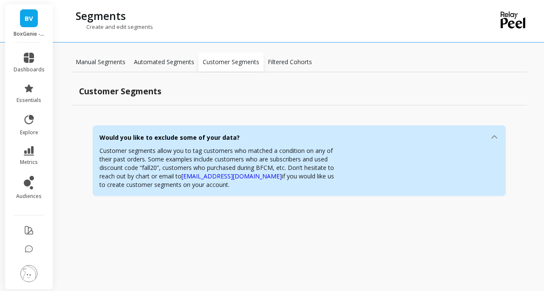
click at [88, 59] on p "Manual Segments" at bounding box center [101, 62] width 50 height 8
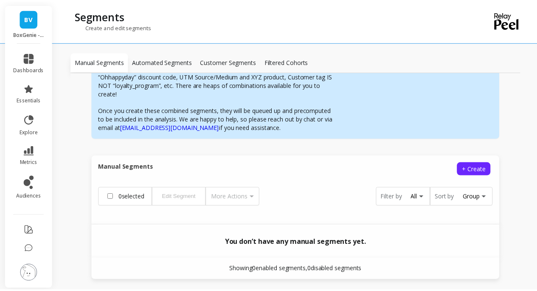
scroll to position [153, 0]
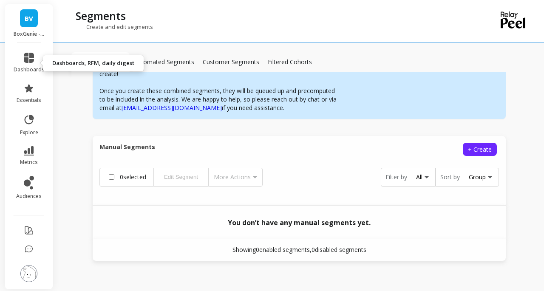
click at [32, 63] on link "dashboards" at bounding box center [29, 63] width 31 height 20
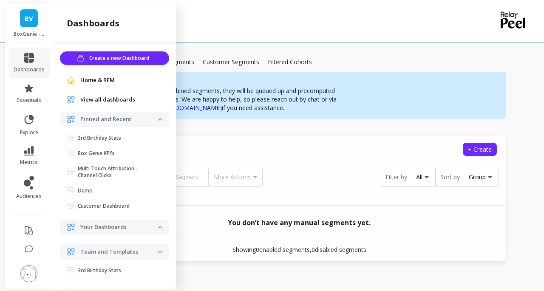
click at [104, 101] on span "View all dashboards" at bounding box center [107, 100] width 55 height 8
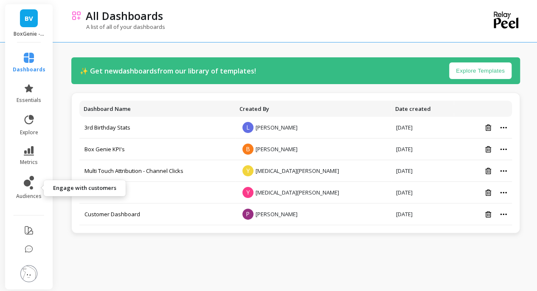
click at [30, 187] on icon at bounding box center [29, 183] width 10 height 14
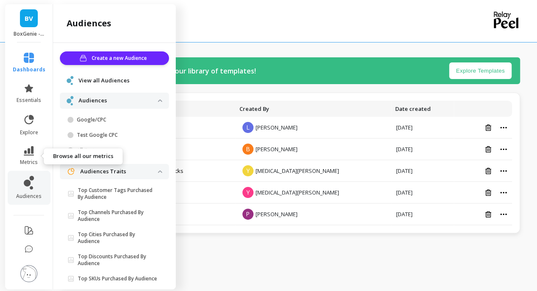
click at [31, 153] on icon at bounding box center [29, 150] width 10 height 9
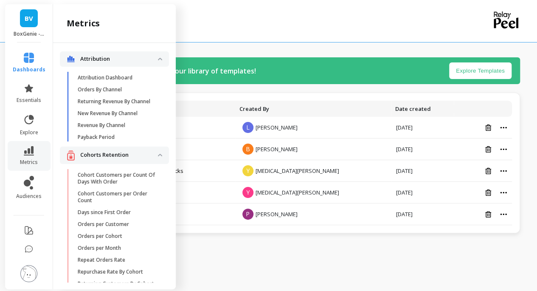
scroll to position [67, 0]
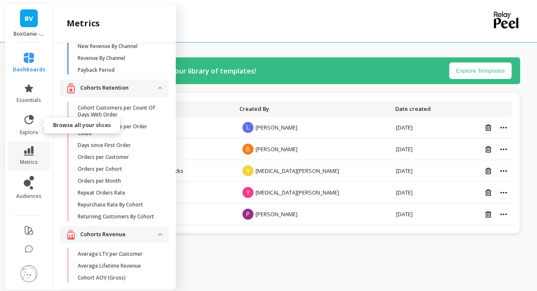
click at [33, 126] on link "explore" at bounding box center [29, 125] width 33 height 22
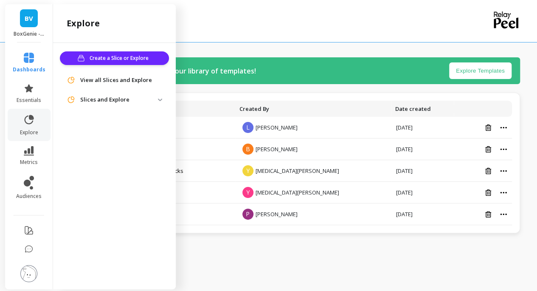
click at [101, 102] on p "Slices and Explore" at bounding box center [119, 100] width 78 height 8
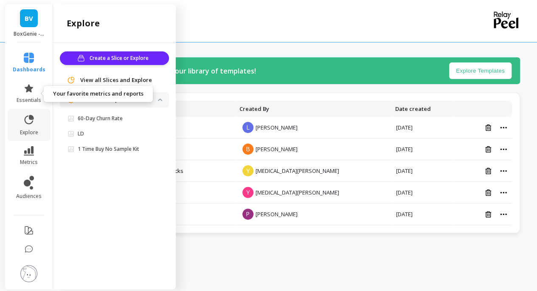
click at [36, 94] on link "essentials" at bounding box center [29, 93] width 33 height 20
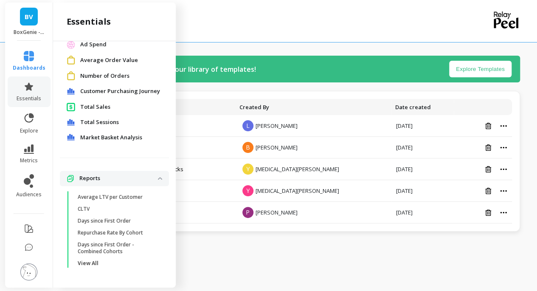
scroll to position [3, 0]
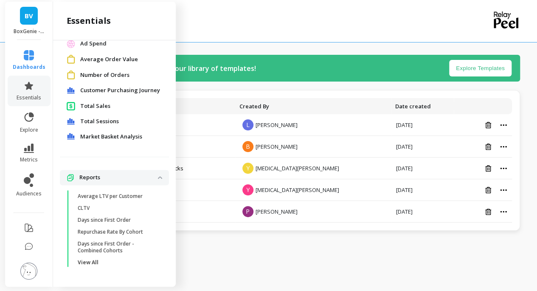
click at [90, 260] on p "View All" at bounding box center [88, 262] width 21 height 7
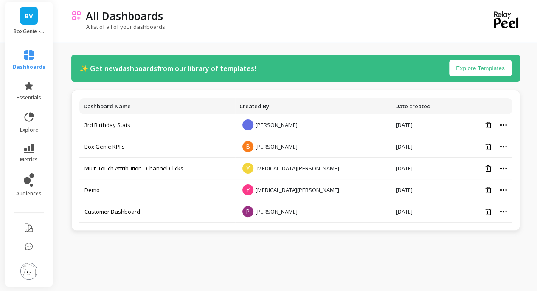
scroll to position [0, 0]
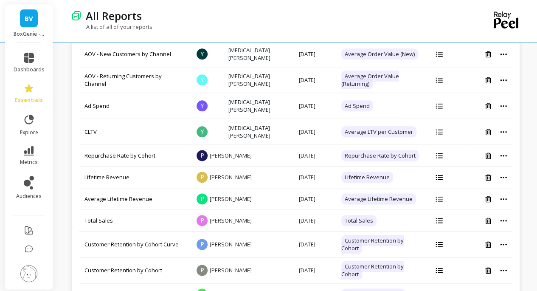
scroll to position [85, 0]
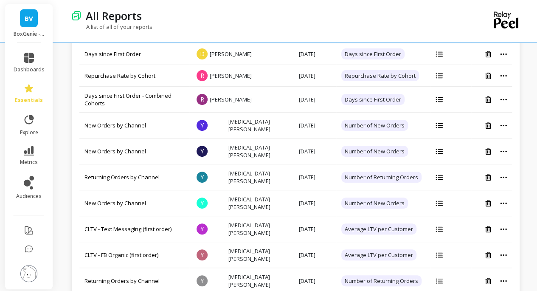
click at [436, 149] on icon at bounding box center [439, 152] width 7 height 6
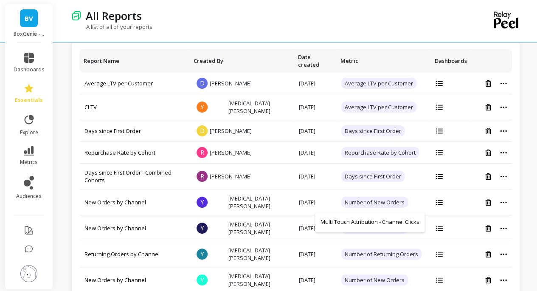
scroll to position [0, 0]
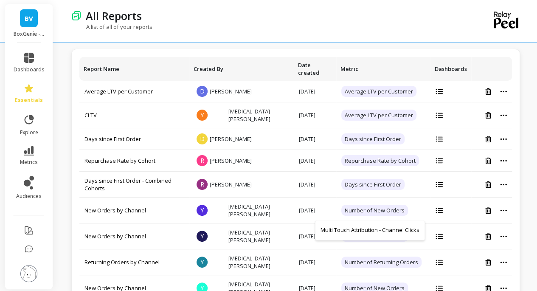
click at [437, 136] on icon at bounding box center [439, 138] width 7 height 5
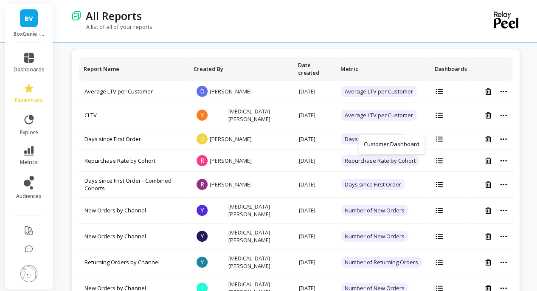
click at [435, 108] on td at bounding box center [451, 115] width 41 height 26
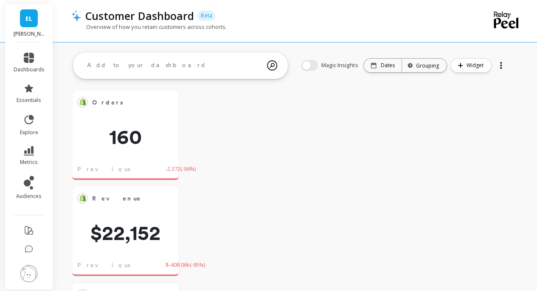
scroll to position [227, 76]
click at [25, 273] on img at bounding box center [28, 273] width 17 height 17
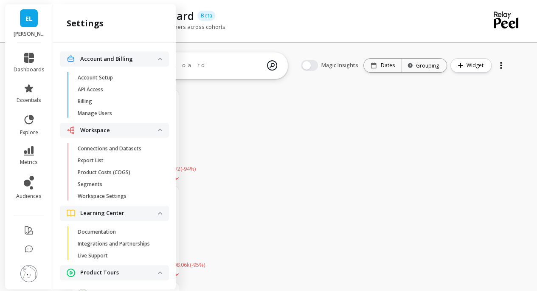
click at [121, 150] on p "Connections and Datasets" at bounding box center [110, 148] width 64 height 7
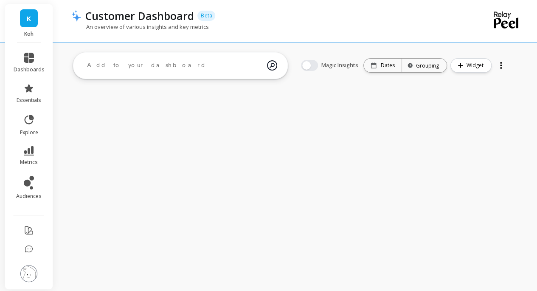
click at [29, 151] on icon at bounding box center [29, 150] width 10 height 9
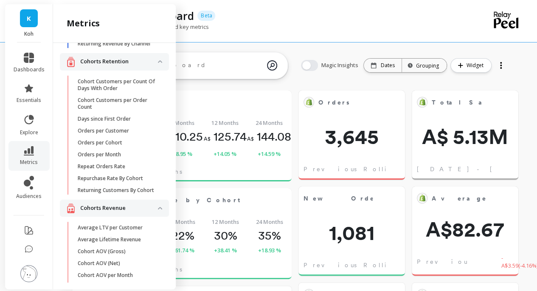
scroll to position [87, 0]
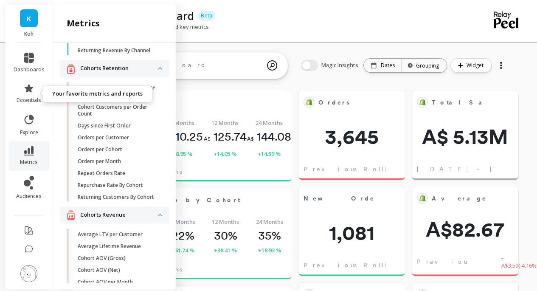
click at [26, 89] on icon at bounding box center [29, 88] width 10 height 10
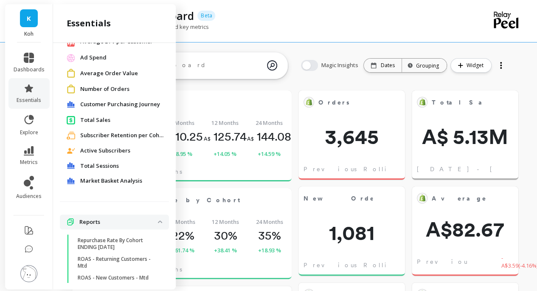
scroll to position [98, 0]
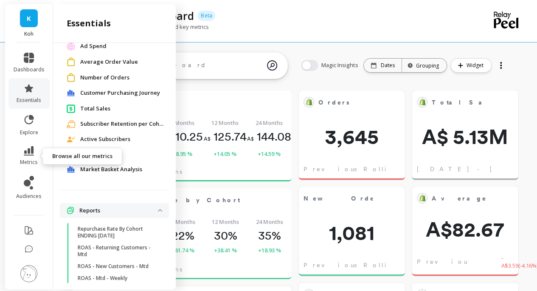
drag, startPoint x: 34, startPoint y: 150, endPoint x: 59, endPoint y: 148, distance: 25.6
click at [34, 150] on link "metrics" at bounding box center [29, 156] width 31 height 20
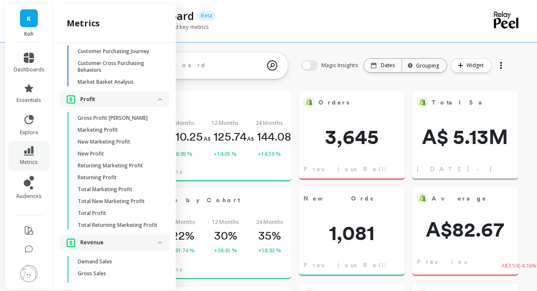
scroll to position [1929, 0]
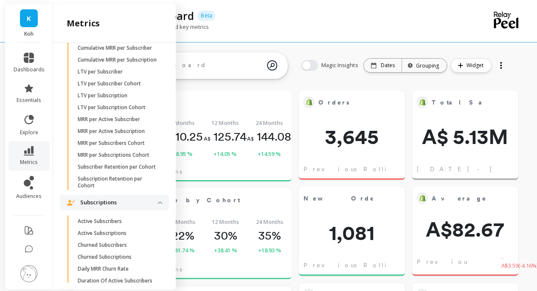
click at [298, 30] on div "An overview of various insights and key metrics" at bounding box center [260, 31] width 379 height 16
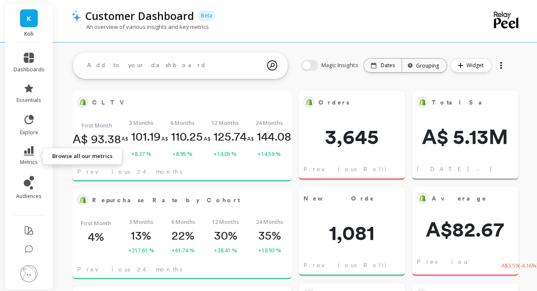
click at [28, 153] on icon at bounding box center [29, 150] width 10 height 9
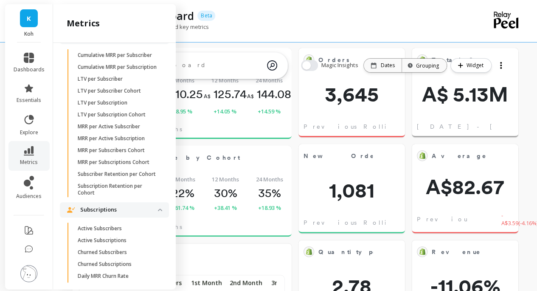
scroll to position [1887, 0]
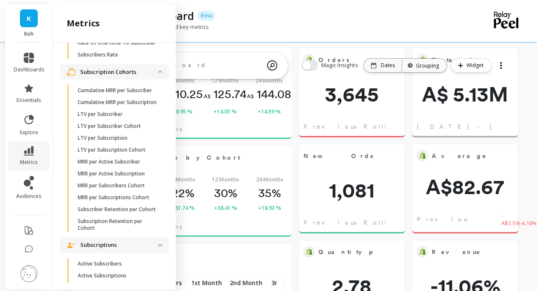
click at [113, 94] on p "Cumulative MRR per Subscriber" at bounding box center [115, 90] width 74 height 7
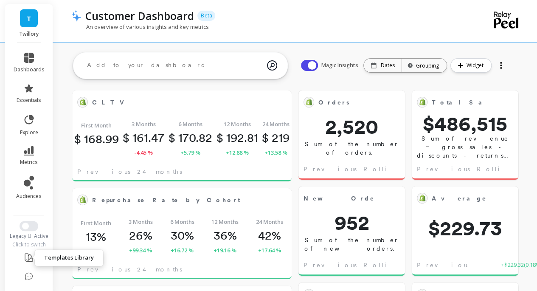
scroll to position [227, 189]
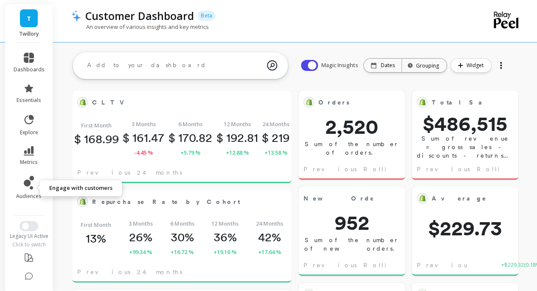
click at [25, 192] on link "audiences" at bounding box center [29, 188] width 31 height 24
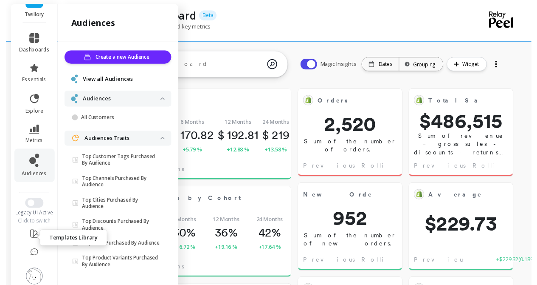
scroll to position [28, 0]
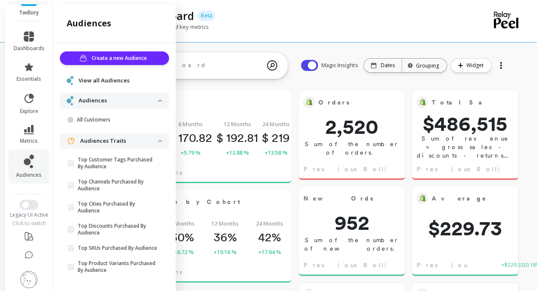
click at [25, 271] on img at bounding box center [28, 279] width 17 height 17
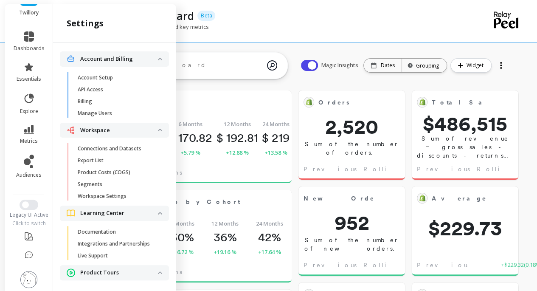
click at [110, 150] on p "Connections and Datasets" at bounding box center [110, 148] width 64 height 7
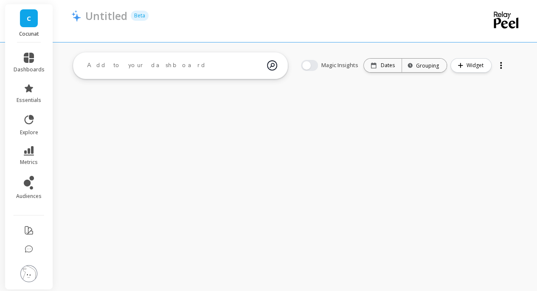
click at [24, 273] on img at bounding box center [28, 273] width 17 height 17
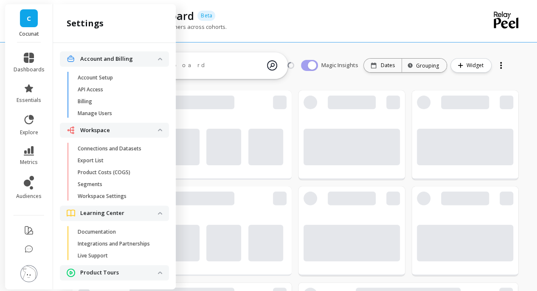
click at [121, 150] on p "Connections and Datasets" at bounding box center [110, 148] width 64 height 7
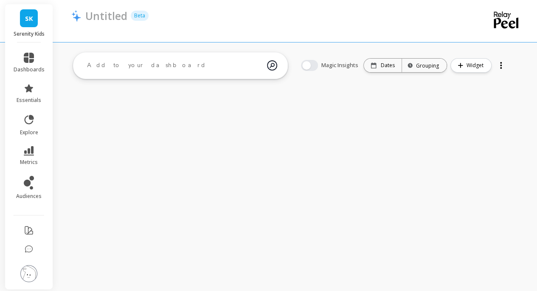
click at [32, 270] on img at bounding box center [28, 273] width 17 height 17
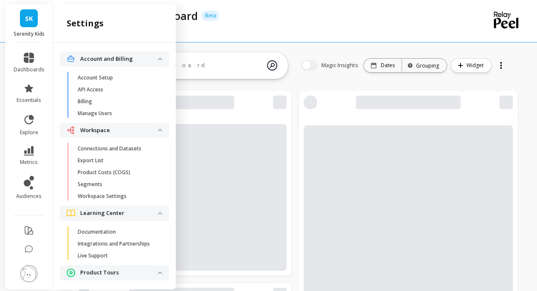
click at [110, 147] on p "Connections and Datasets" at bounding box center [110, 148] width 64 height 7
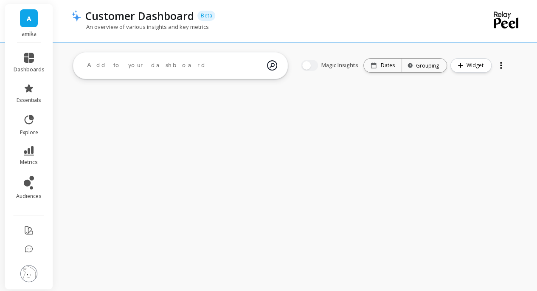
drag, startPoint x: 34, startPoint y: 278, endPoint x: 35, endPoint y: 271, distance: 6.4
click at [34, 277] on img at bounding box center [28, 273] width 17 height 17
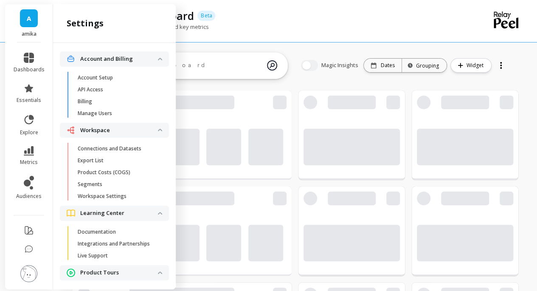
click at [104, 149] on p "Connections and Datasets" at bounding box center [110, 148] width 64 height 7
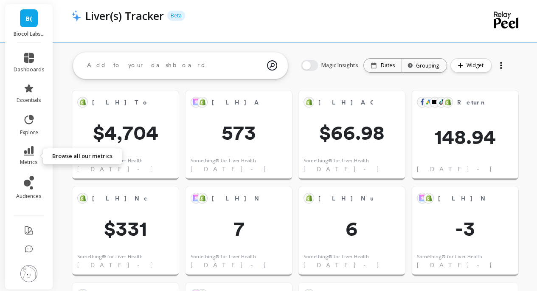
scroll to position [227, 415]
click at [31, 154] on icon at bounding box center [29, 150] width 10 height 9
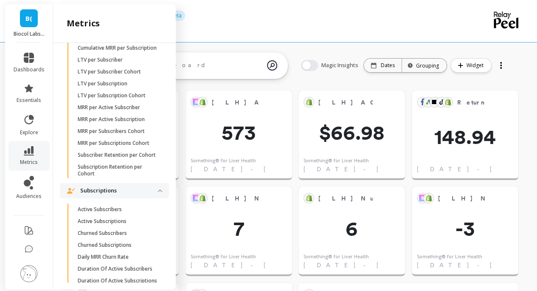
scroll to position [1929, 0]
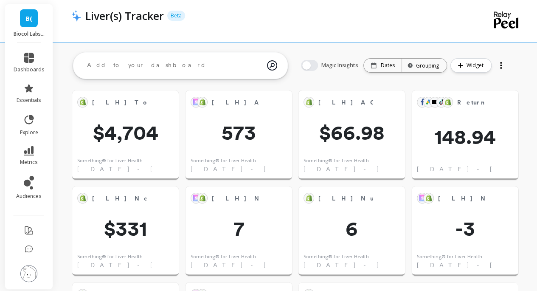
click at [307, 34] on div "Liver(s) Tracker Beta" at bounding box center [260, 21] width 379 height 42
click at [20, 155] on link "metrics" at bounding box center [29, 156] width 31 height 20
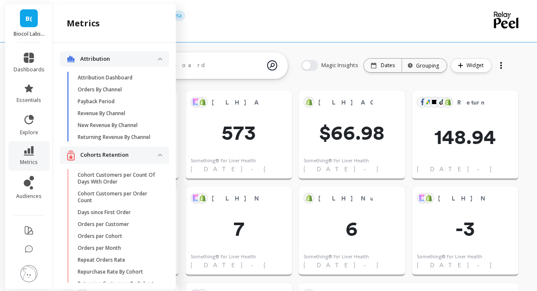
scroll to position [1923, 0]
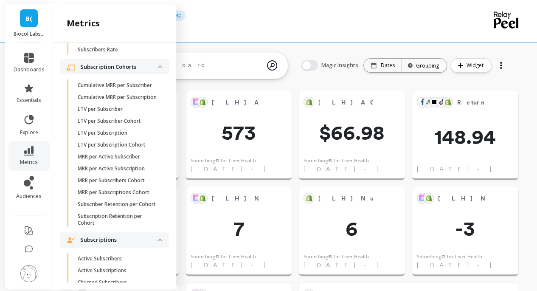
click at [110, 89] on p "Cumulative MRR per Subscriber" at bounding box center [115, 85] width 74 height 7
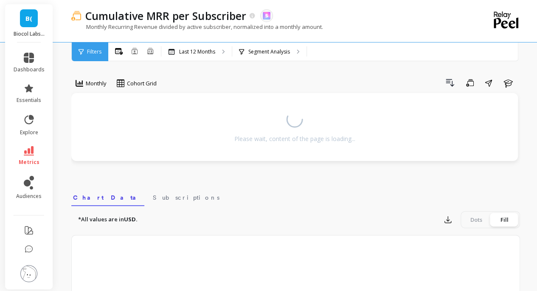
drag, startPoint x: 339, startPoint y: 23, endPoint x: 120, endPoint y: 28, distance: 219.2
click at [121, 28] on div "Monthly Recurring Revenue divided by active subscriber, normalized into a month…" at bounding box center [260, 31] width 379 height 16
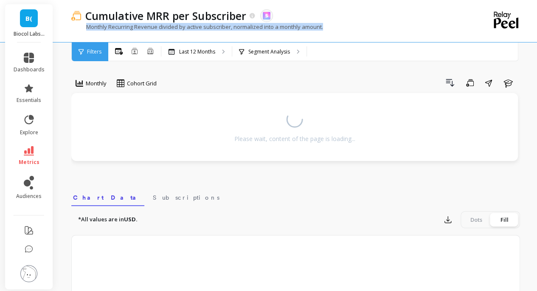
drag, startPoint x: 87, startPoint y: 25, endPoint x: 334, endPoint y: 25, distance: 247.2
click at [334, 25] on div "Monthly Recurring Revenue divided by active subscriber, normalized into a month…" at bounding box center [260, 31] width 379 height 16
copy p "Monthly Recurring Revenue divided by active subscriber, normalized into a month…"
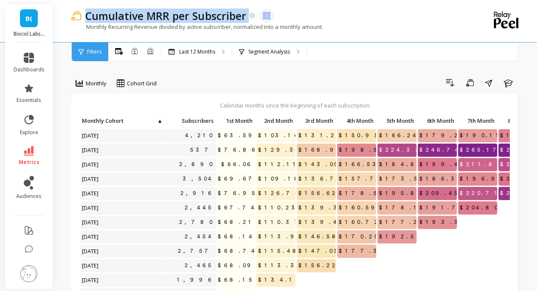
copy div "Cumulative MRR per Subscriber"
drag, startPoint x: 249, startPoint y: 18, endPoint x: 119, endPoint y: 2, distance: 130.9
click at [85, 18] on div "Cumulative MRR per Subscriber" at bounding box center [168, 15] width 175 height 14
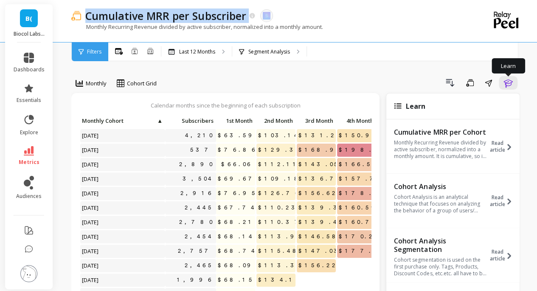
click at [514, 83] on button "Learn" at bounding box center [508, 83] width 19 height 14
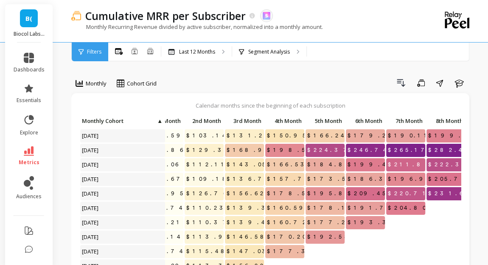
drag, startPoint x: 436, startPoint y: 138, endPoint x: 395, endPoint y: 148, distance: 42.5
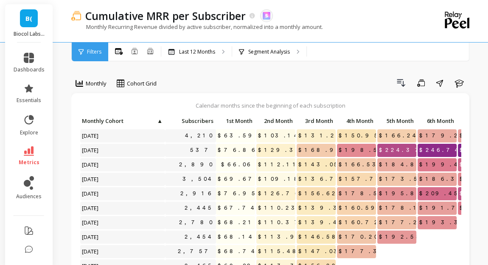
drag, startPoint x: 394, startPoint y: 148, endPoint x: 248, endPoint y: 156, distance: 146.8
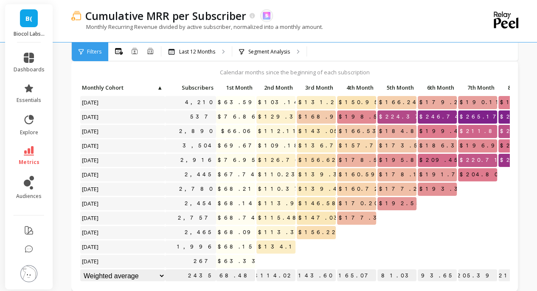
scroll to position [36, 0]
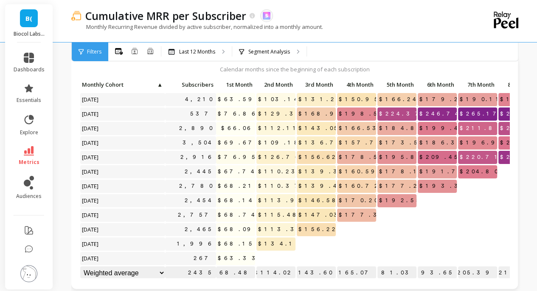
click at [264, 56] on div "Segment Analysis" at bounding box center [269, 51] width 74 height 19
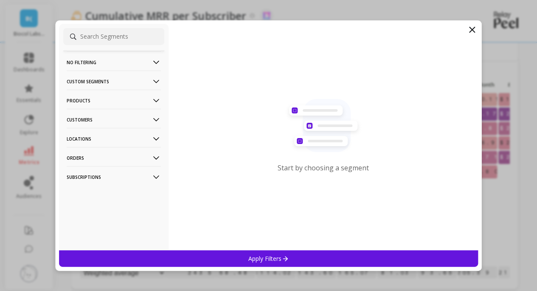
click at [474, 28] on icon at bounding box center [472, 29] width 5 height 5
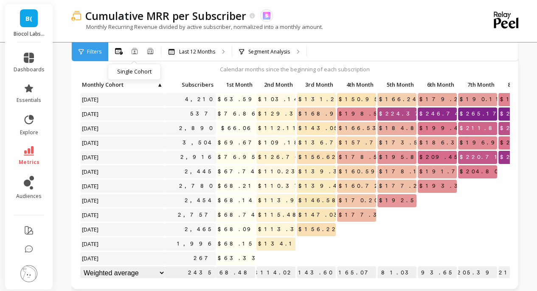
click at [136, 49] on icon at bounding box center [135, 51] width 6 height 6
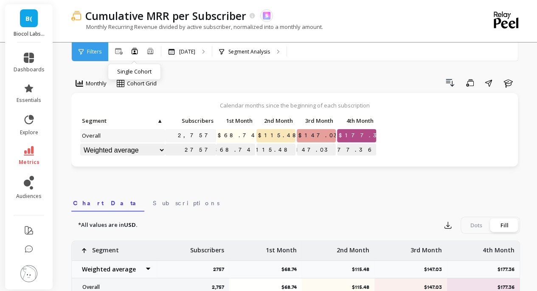
click at [186, 60] on div "[DATE]" at bounding box center [186, 51] width 51 height 19
click at [151, 51] on ellipse at bounding box center [152, 51] width 2 height 2
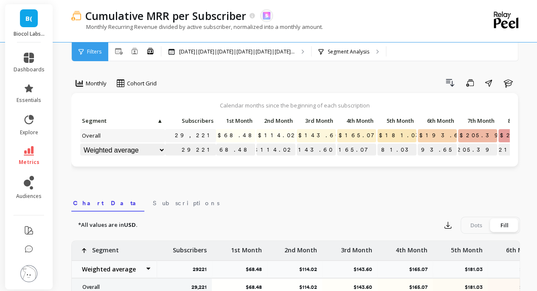
click at [398, 88] on div "Drill Down Save Share Learn" at bounding box center [342, 83] width 358 height 14
click at [30, 154] on icon at bounding box center [29, 150] width 10 height 9
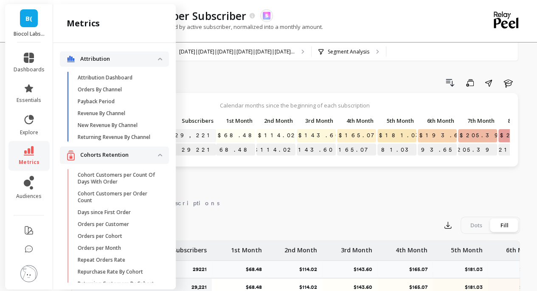
scroll to position [1923, 0]
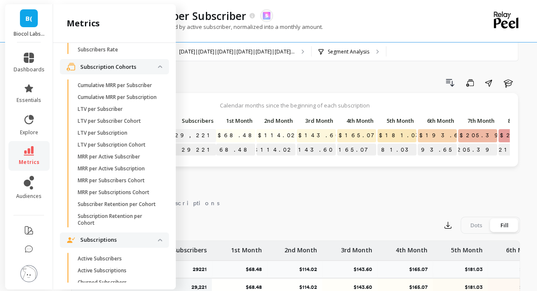
click at [104, 101] on p "Cumulative MRR per Subscription" at bounding box center [117, 97] width 79 height 7
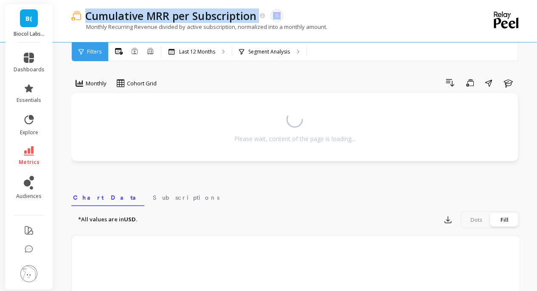
copy div "Cumulative MRR per Subscription"
drag, startPoint x: 88, startPoint y: 17, endPoint x: 264, endPoint y: 21, distance: 175.9
click at [264, 21] on div "Cumulative MRR per Subscription" at bounding box center [173, 15] width 185 height 14
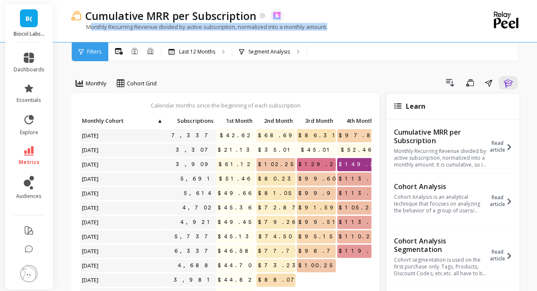
copy p "onthly Recurring Revenue divided by active subscription, normalized into a mont…"
drag, startPoint x: 89, startPoint y: 28, endPoint x: 350, endPoint y: 29, distance: 261.2
click at [350, 29] on div "Monthly Recurring Revenue divided by active subscription, normalized into a mon…" at bounding box center [260, 31] width 379 height 16
click at [508, 80] on icon "button" at bounding box center [508, 83] width 9 height 8
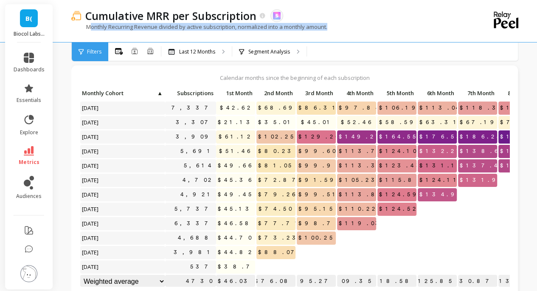
scroll to position [33, 0]
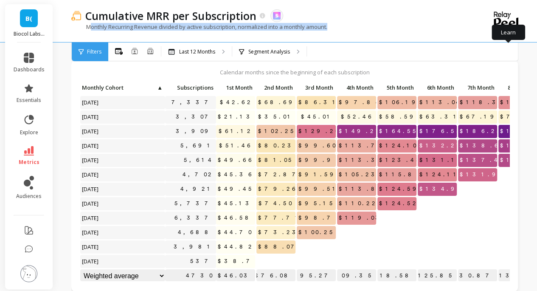
click at [169, 35] on div "Monthly Recurring Revenue divided by active subscription, normalized into a mon…" at bounding box center [260, 31] width 379 height 16
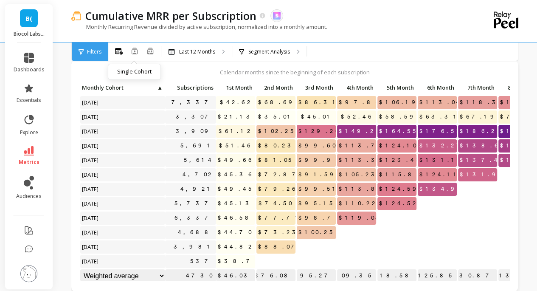
click at [136, 48] on icon at bounding box center [135, 51] width 6 height 6
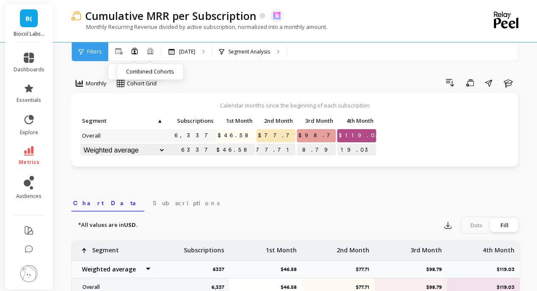
click at [150, 50] on icon at bounding box center [151, 50] width 8 height 7
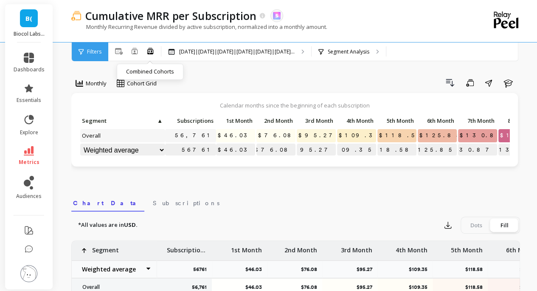
click at [26, 150] on icon at bounding box center [29, 150] width 10 height 9
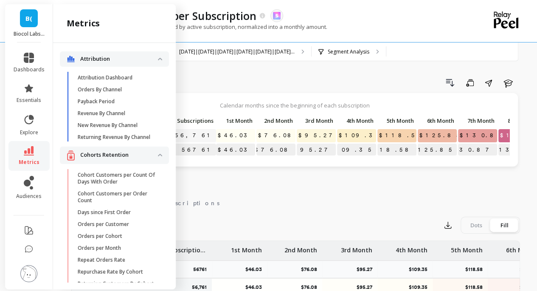
scroll to position [1923, 0]
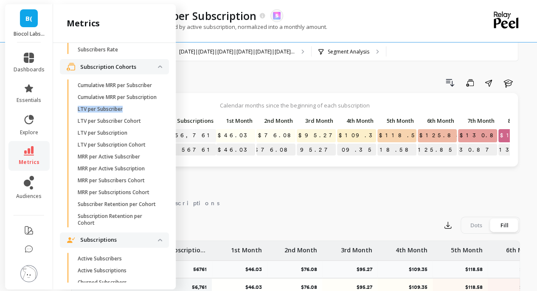
copy p "LTV per Subscriber"
drag, startPoint x: 130, startPoint y: 155, endPoint x: 74, endPoint y: 156, distance: 56.5
click at [74, 115] on link "LTV per Subscriber" at bounding box center [121, 109] width 96 height 12
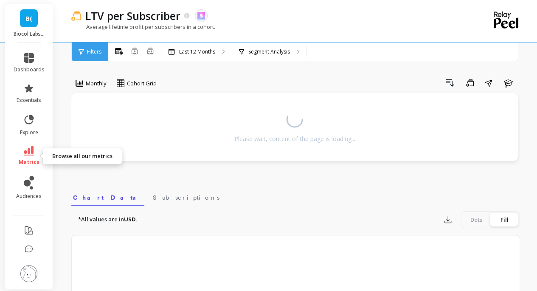
click at [37, 150] on link "metrics" at bounding box center [29, 156] width 31 height 20
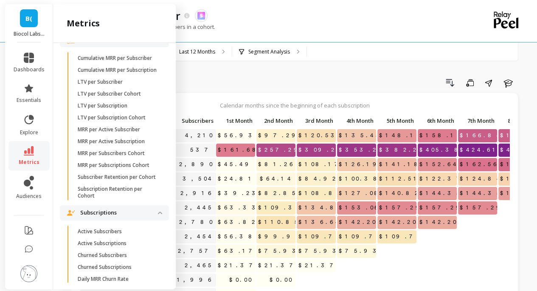
scroll to position [1965, 0]
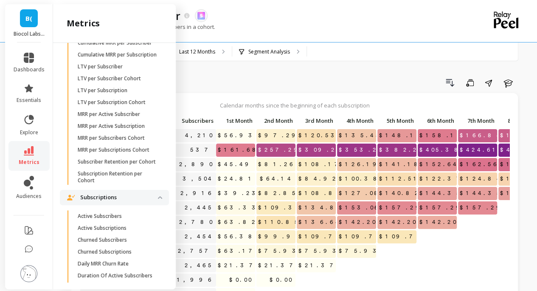
click at [268, 20] on div "LTV per Subscriber The data you are viewing comes from: Skio" at bounding box center [266, 15] width 370 height 14
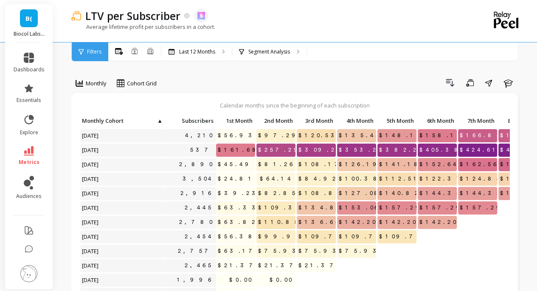
scroll to position [0, 0]
copy p "LTV per Subscriber"
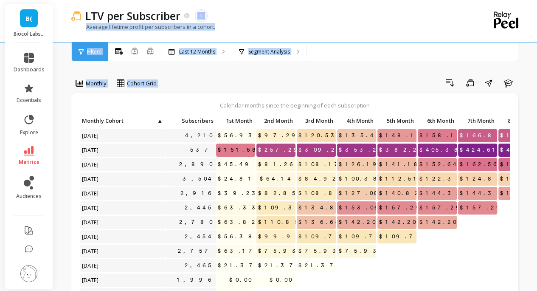
drag, startPoint x: 182, startPoint y: 18, endPoint x: 371, endPoint y: -51, distance: 201.5
click at [203, 80] on div "Drill Down Save Share Learn" at bounding box center [342, 83] width 358 height 14
copy p "Average lifetime profit per subscribers in a cohort."
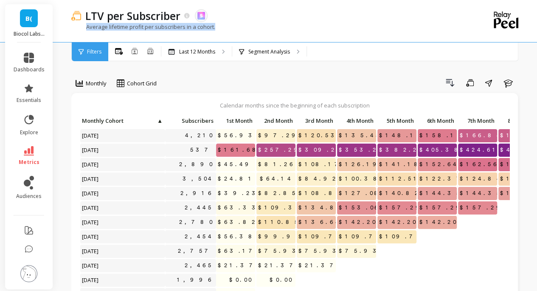
drag, startPoint x: 175, startPoint y: 28, endPoint x: 188, endPoint y: 0, distance: 30.6
click at [86, 28] on div "Average lifetime profit per subscribers in a cohort." at bounding box center [260, 31] width 379 height 16
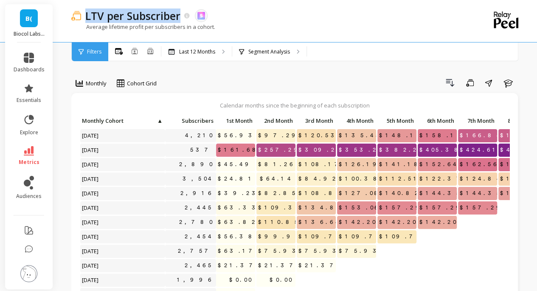
copy p "LTV per Subscriber"
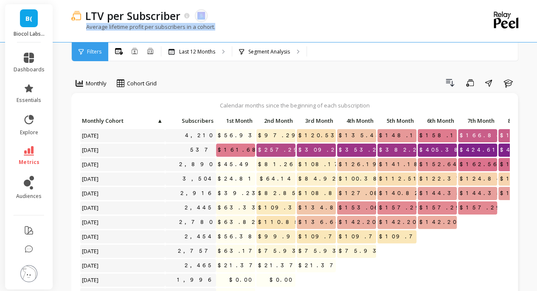
drag, startPoint x: 175, startPoint y: 19, endPoint x: 329, endPoint y: 23, distance: 153.8
click at [329, 23] on div "LTV per Subscriber The data you are viewing comes from: Skio Average lifetime p…" at bounding box center [260, 21] width 379 height 42
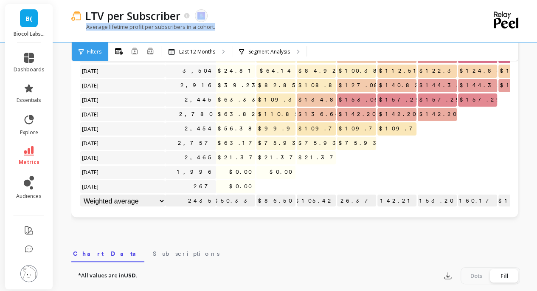
scroll to position [170, 0]
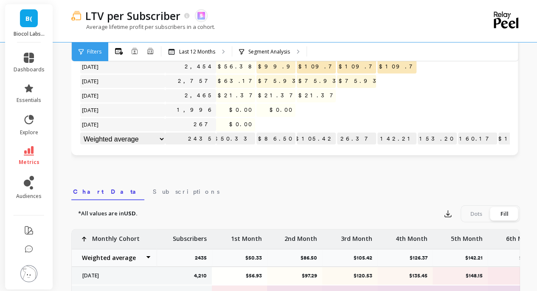
click at [139, 49] on div "All Months Single Cohort Combined Cohorts" at bounding box center [134, 51] width 53 height 11
click at [136, 51] on icon at bounding box center [134, 51] width 7 height 7
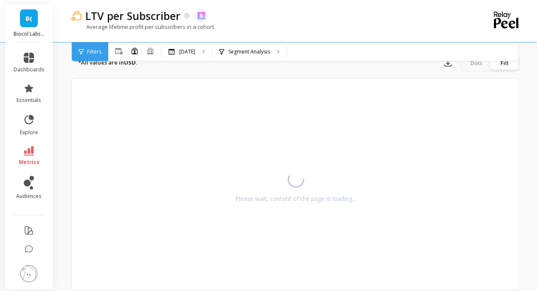
click at [293, 21] on div "LTV per Subscriber The data you are viewing comes from: Skio" at bounding box center [266, 15] width 370 height 14
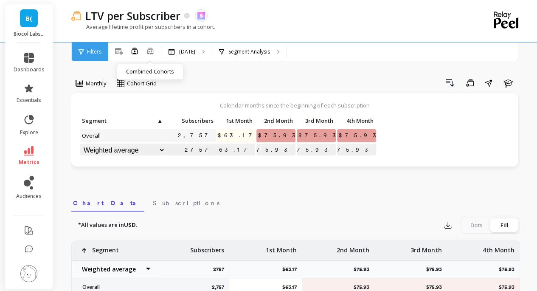
click at [152, 51] on ellipse at bounding box center [152, 51] width 2 height 2
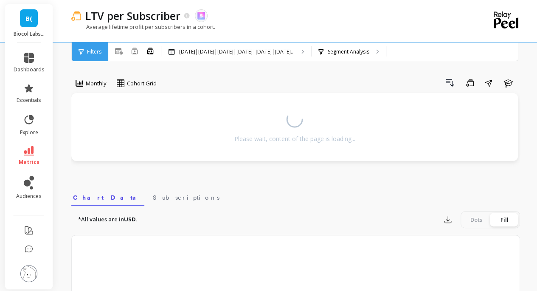
click at [231, 71] on div "Monthly Cohort Grid Drill Down Save Share Learn Please wait, content of the pag…" at bounding box center [295, 252] width 449 height 436
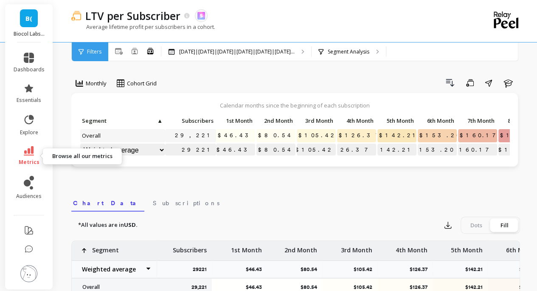
click at [30, 153] on icon at bounding box center [29, 150] width 10 height 9
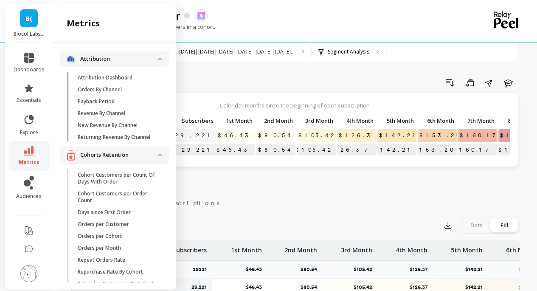
scroll to position [1965, 0]
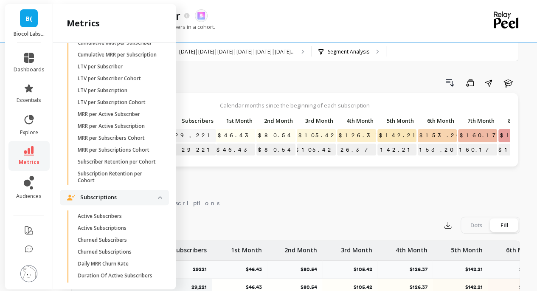
click at [138, 82] on p "LTV per Subscriber Cohort" at bounding box center [109, 78] width 63 height 7
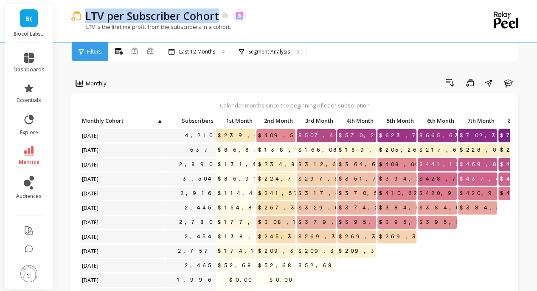
drag, startPoint x: 191, startPoint y: 19, endPoint x: 219, endPoint y: 18, distance: 28.0
click at [219, 18] on div "LTV per Subscriber Cohort" at bounding box center [154, 15] width 147 height 14
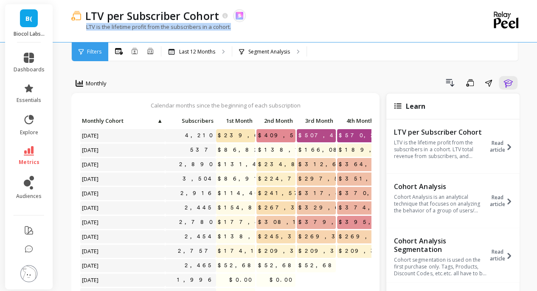
copy p "LTV is the lifetime profit from the subscribers in a cohort."
drag, startPoint x: 240, startPoint y: 27, endPoint x: 535, endPoint y: 136, distance: 314.0
click at [88, 28] on div "LTV is the lifetime profit from the subscribers in a cohort." at bounding box center [260, 31] width 379 height 16
click at [511, 85] on icon "button" at bounding box center [508, 83] width 10 height 10
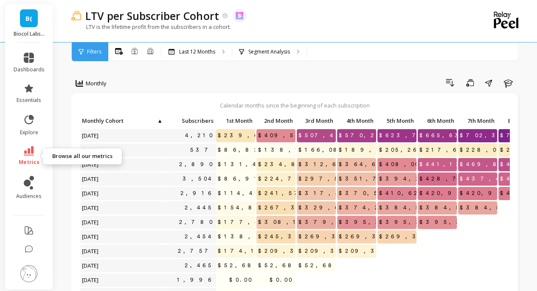
click at [28, 143] on li "metrics" at bounding box center [28, 156] width 41 height 30
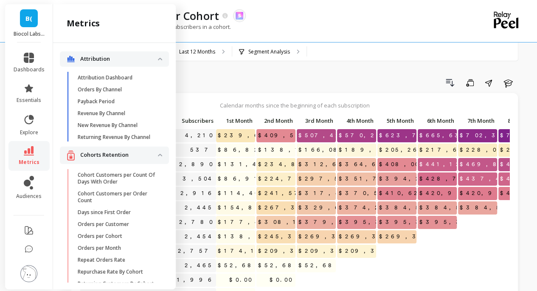
scroll to position [1958, 0]
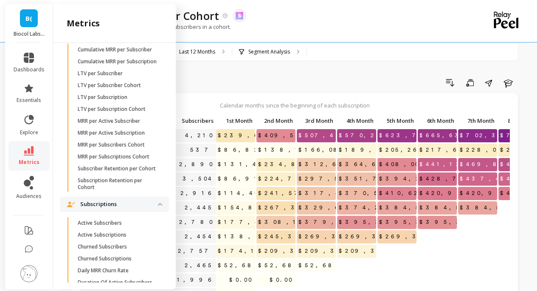
click at [114, 65] on p "Cumulative MRR per Subscription" at bounding box center [117, 61] width 79 height 7
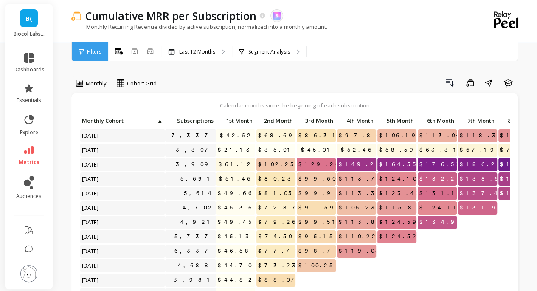
click at [35, 162] on span "metrics" at bounding box center [29, 162] width 21 height 7
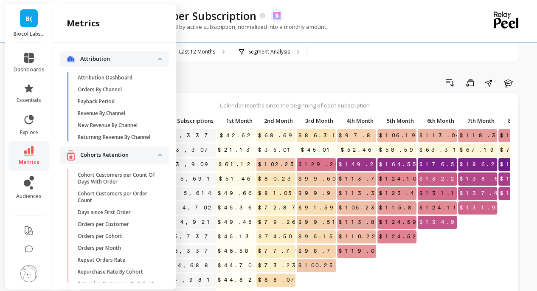
scroll to position [1951, 0]
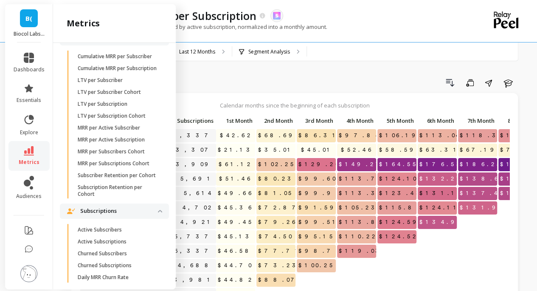
click at [128, 96] on p "LTV per Subscriber Cohort" at bounding box center [109, 92] width 63 height 7
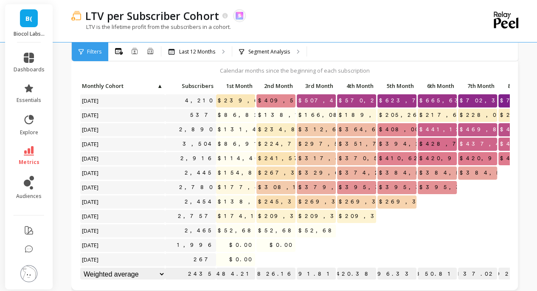
scroll to position [28, 0]
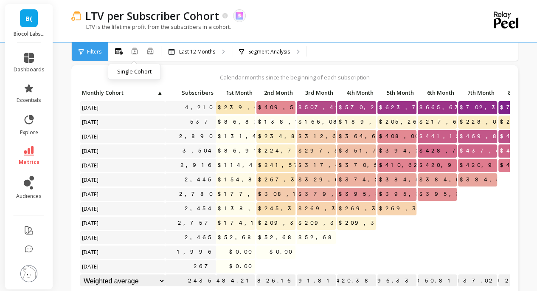
click at [135, 50] on icon at bounding box center [134, 51] width 7 height 7
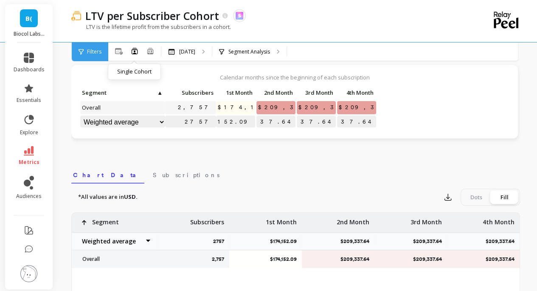
click at [153, 53] on icon at bounding box center [151, 50] width 8 height 7
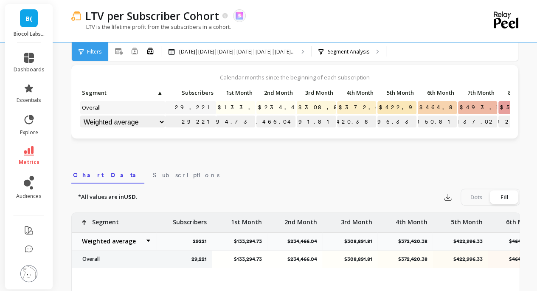
click at [285, 28] on div "LTV is the lifetime profit from the subscribers in a cohort." at bounding box center [260, 31] width 379 height 16
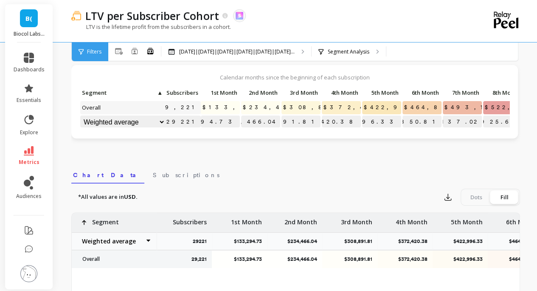
scroll to position [0, 15]
click at [332, 14] on div "LTV per Subscriber Cohort The data you are viewing comes from: Skio" at bounding box center [266, 15] width 370 height 14
click at [30, 152] on icon at bounding box center [29, 150] width 10 height 9
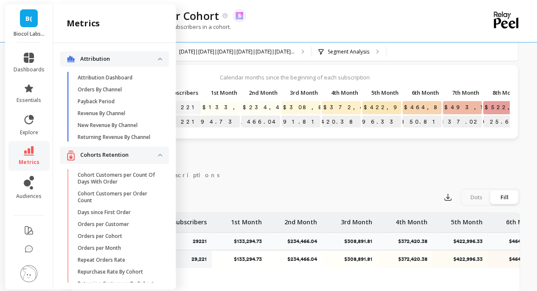
scroll to position [1951, 0]
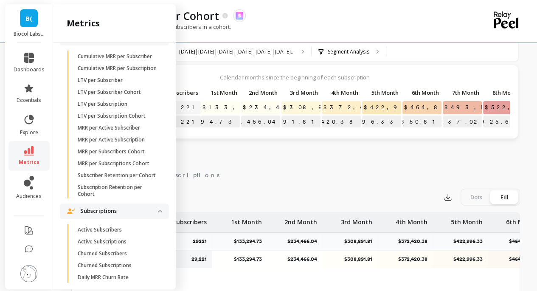
click at [122, 107] on p "LTV per Subscription" at bounding box center [103, 104] width 50 height 7
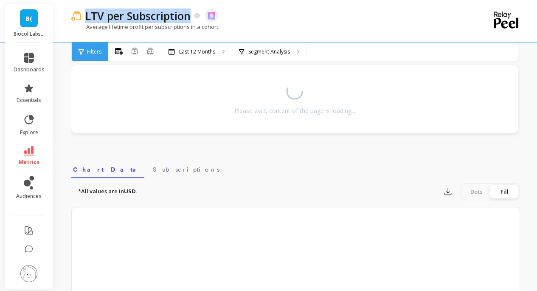
copy p "LTV per Subscription"
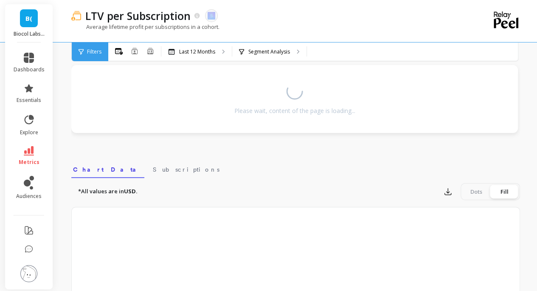
drag, startPoint x: 191, startPoint y: 19, endPoint x: 287, endPoint y: 20, distance: 96.4
click at [287, 20] on div "LTV per Subscription The data you are viewing comes from: Skio" at bounding box center [266, 15] width 370 height 14
drag, startPoint x: 291, startPoint y: 20, endPoint x: 320, endPoint y: 4, distance: 33.1
click at [291, 20] on div "LTV per Subscription The data you are viewing comes from: Skio" at bounding box center [266, 15] width 370 height 14
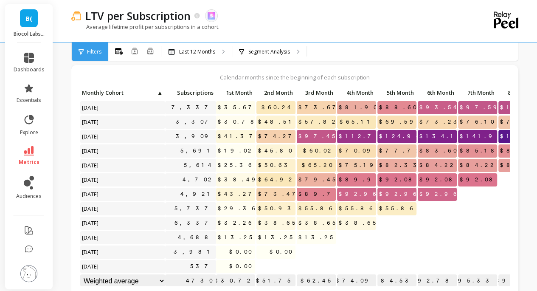
drag, startPoint x: 228, startPoint y: 26, endPoint x: 355, endPoint y: 5, distance: 128.7
click at [327, 29] on div "Average lifetime profit per subscriptions in a cohort." at bounding box center [260, 31] width 379 height 16
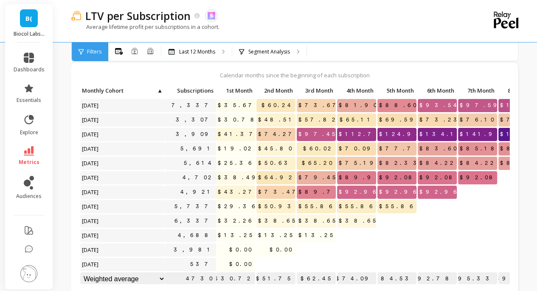
scroll to position [29, 0]
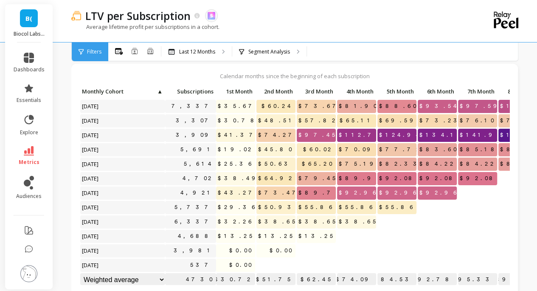
click at [202, 57] on div "Last 12 Months" at bounding box center [196, 51] width 71 height 19
click at [138, 54] on button at bounding box center [134, 52] width 7 height 8
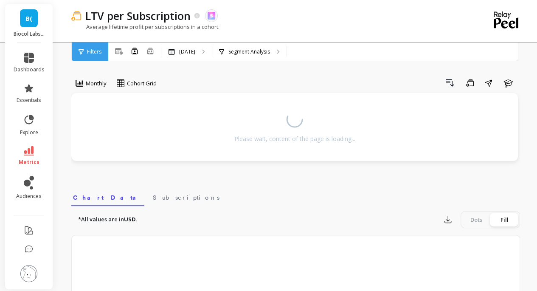
click at [330, 187] on nav "Chart Data Subscriptions" at bounding box center [295, 196] width 449 height 20
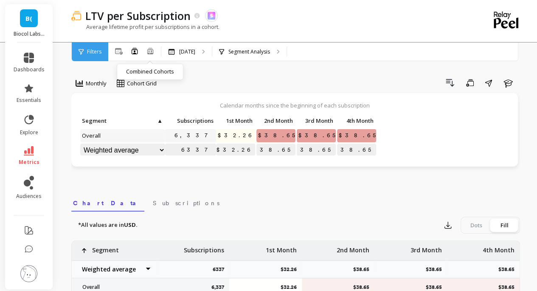
click at [152, 51] on icon at bounding box center [151, 50] width 8 height 7
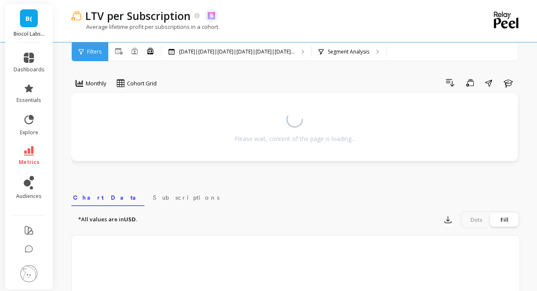
click at [323, 75] on div "Monthly Cohort Grid Drill Down Save Share Learn Please wait, content of the pag…" at bounding box center [295, 252] width 449 height 436
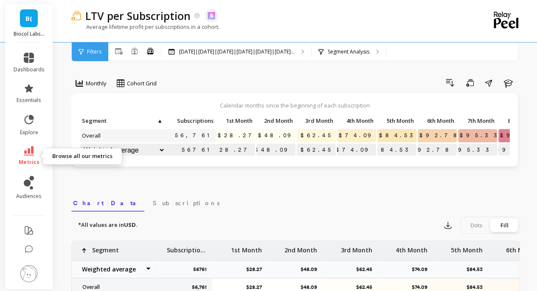
click at [35, 151] on link "metrics" at bounding box center [29, 156] width 31 height 20
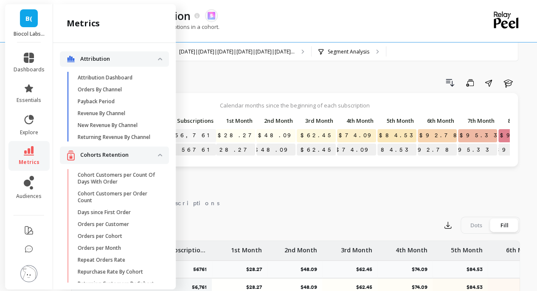
scroll to position [1945, 0]
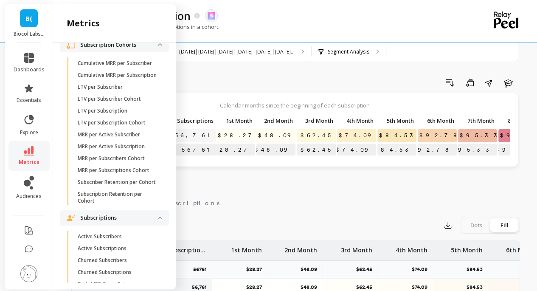
click at [139, 126] on p "LTV per Subscription Cohort" at bounding box center [112, 122] width 68 height 7
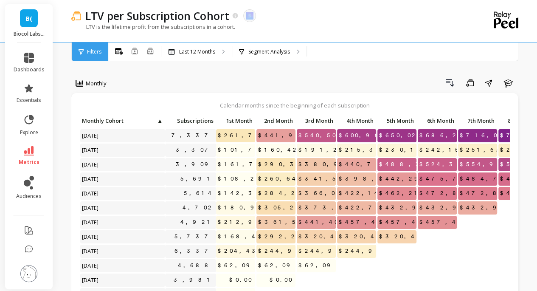
drag, startPoint x: 229, startPoint y: 21, endPoint x: 356, endPoint y: 21, distance: 127.0
click at [356, 21] on div "LTV per Subscription Cohort The data you are viewing comes from: Skio" at bounding box center [266, 15] width 370 height 14
drag, startPoint x: 234, startPoint y: 27, endPoint x: 82, endPoint y: 34, distance: 151.8
click at [82, 34] on div "LTV is the lifetime profit from the subscriptions in a cohort." at bounding box center [260, 31] width 379 height 16
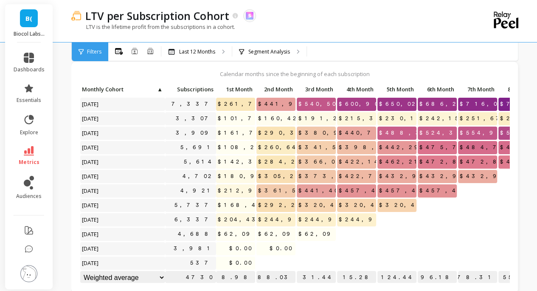
scroll to position [42, 0]
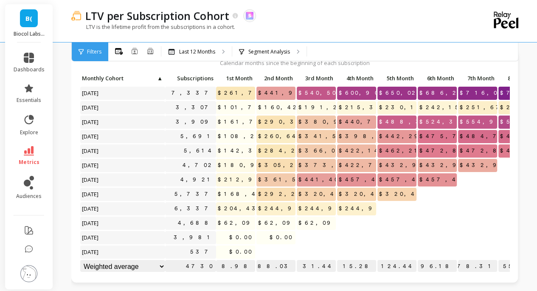
click at [133, 56] on div "Single Cohort" at bounding box center [134, 52] width 7 height 10
click at [136, 53] on icon at bounding box center [134, 51] width 7 height 7
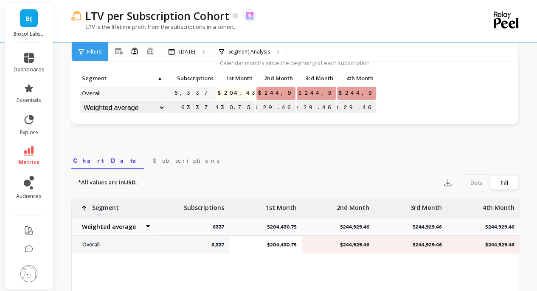
click at [321, 22] on div "LTV per Subscription Cohort The data you are viewing comes from: Skio" at bounding box center [266, 15] width 370 height 14
click at [151, 49] on icon at bounding box center [150, 51] width 6 height 6
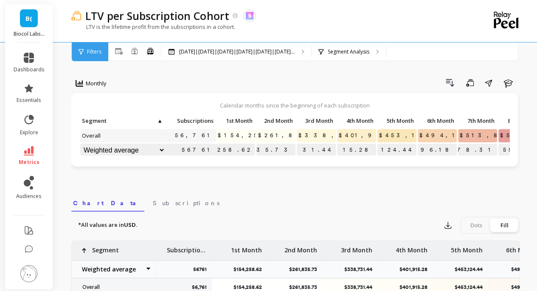
scroll to position [1, 0]
click at [22, 160] on span "metrics" at bounding box center [29, 162] width 21 height 7
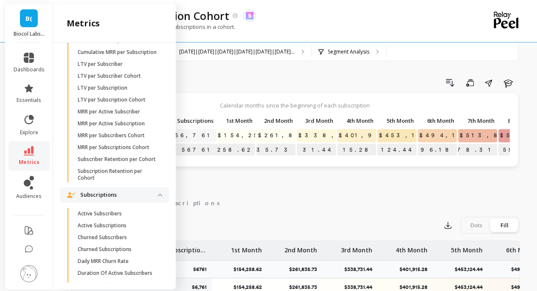
scroll to position [1980, 0]
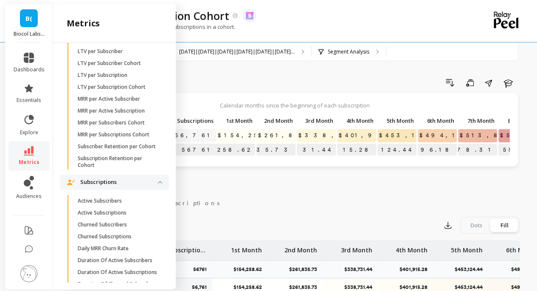
click at [125, 102] on p "MRR per Active Subscriber" at bounding box center [109, 99] width 62 height 7
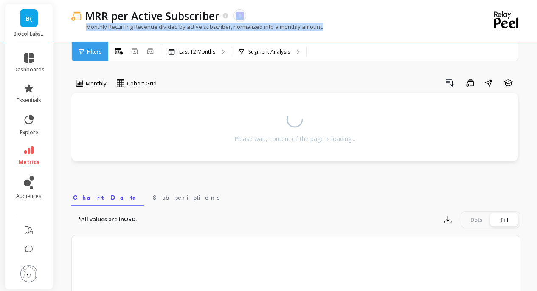
drag, startPoint x: 220, startPoint y: 18, endPoint x: 425, endPoint y: 25, distance: 204.9
click at [423, 29] on div "MRR per Active Subscriber The data you are viewing comes from: Skio Monthly Rec…" at bounding box center [260, 21] width 379 height 42
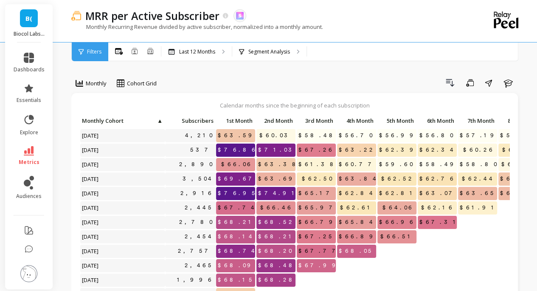
click at [252, 86] on div "Drill Down Save Share Learn" at bounding box center [342, 83] width 358 height 14
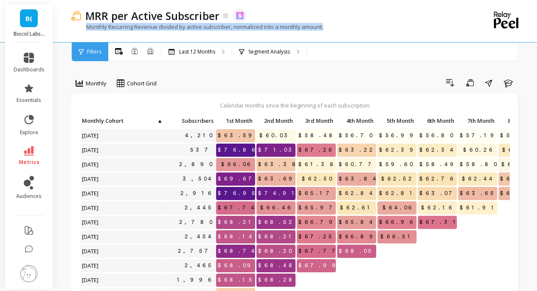
drag, startPoint x: 334, startPoint y: 28, endPoint x: 82, endPoint y: 30, distance: 251.9
click at [82, 30] on div "Monthly Recurring Revenue divided by active subscriber, normalized into a month…" at bounding box center [260, 31] width 379 height 16
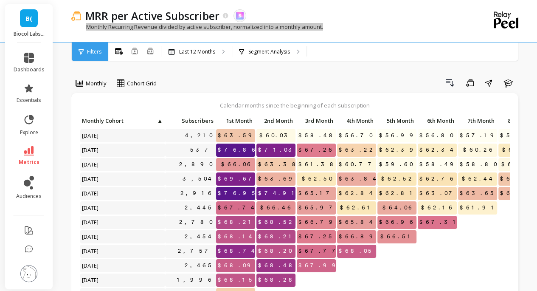
scroll to position [42, 0]
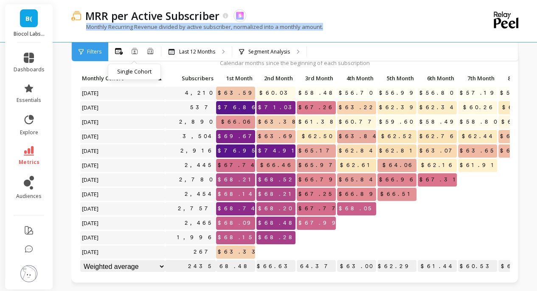
click at [135, 49] on icon at bounding box center [135, 51] width 6 height 6
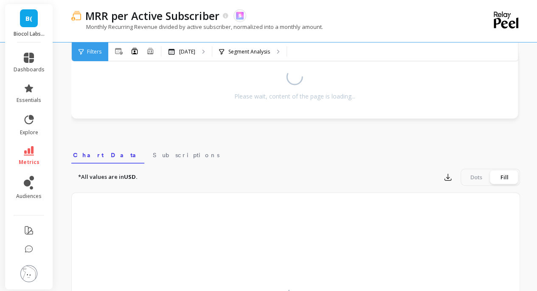
click at [277, 8] on div "MRR per Active Subscriber The data you are viewing comes from: Skio Monthly Rec…" at bounding box center [260, 21] width 379 height 42
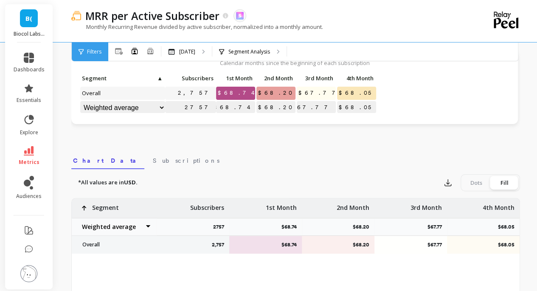
click at [141, 51] on div "All Months Single Cohort Combined Cohorts" at bounding box center [134, 51] width 53 height 11
click at [147, 52] on icon at bounding box center [151, 50] width 8 height 7
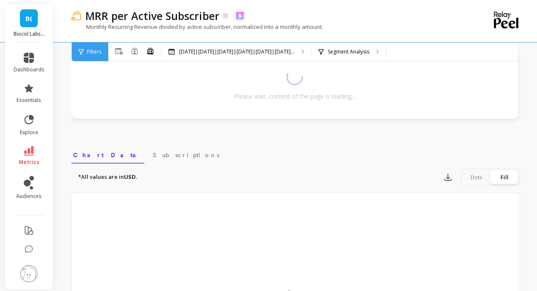
click at [361, 20] on div "MRR per Active Subscriber The data you are viewing comes from: Skio" at bounding box center [266, 15] width 370 height 14
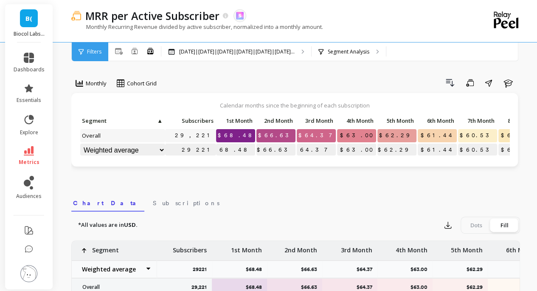
drag, startPoint x: 48, startPoint y: 153, endPoint x: 31, endPoint y: 152, distance: 17.4
click at [34, 152] on li "metrics" at bounding box center [28, 156] width 41 height 30
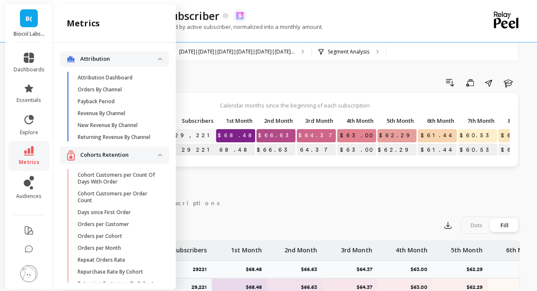
click at [31, 152] on icon at bounding box center [29, 150] width 10 height 9
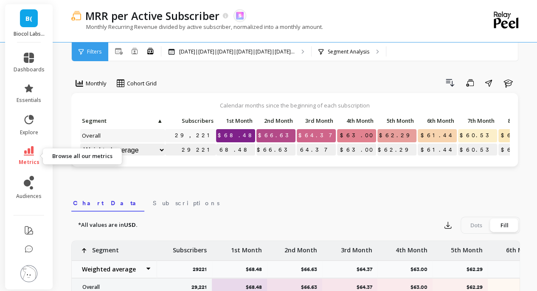
click at [35, 156] on link "metrics" at bounding box center [29, 156] width 31 height 20
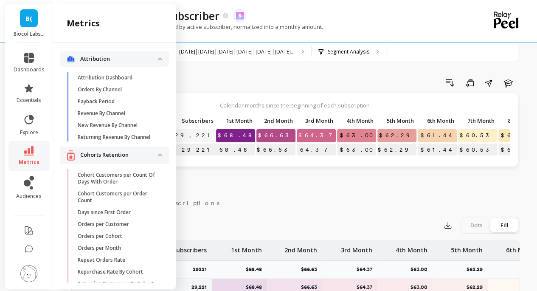
scroll to position [1973, 0]
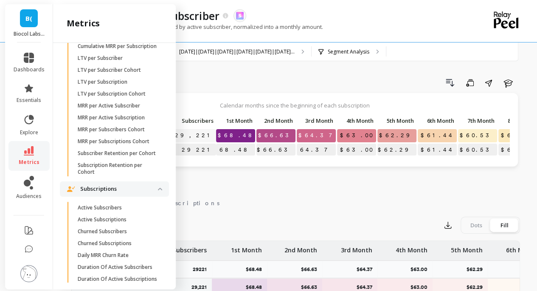
click at [131, 121] on p "MRR per Active Subscription" at bounding box center [111, 117] width 67 height 7
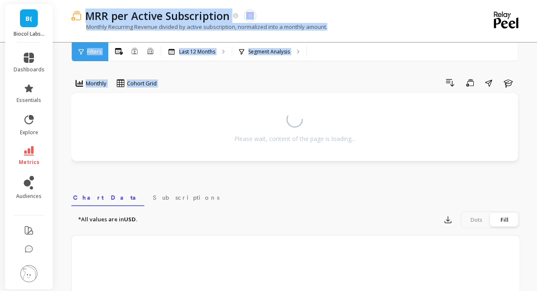
drag, startPoint x: 88, startPoint y: 16, endPoint x: 405, endPoint y: -51, distance: 324.7
click at [405, 0] on html "B( Biocol Labs (US) dashboards essentials explore metrics audiences MRR per Act…" at bounding box center [268, 240] width 537 height 481
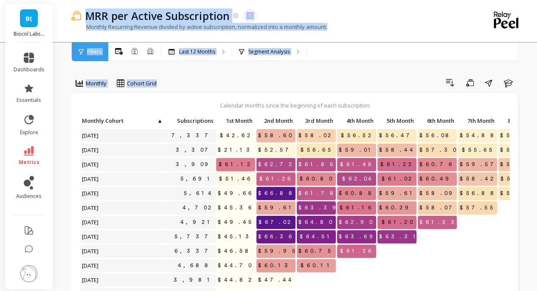
click at [330, 25] on div "Monthly Recurring Revenue divided by active subscription, normalized into a mon…" at bounding box center [260, 31] width 379 height 16
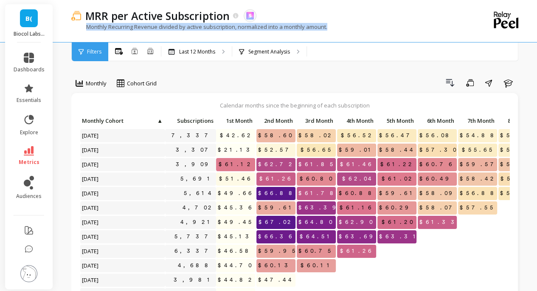
drag, startPoint x: 344, startPoint y: 23, endPoint x: 70, endPoint y: 30, distance: 274.9
click at [70, 30] on div "MRR per Active Subscription The data you are viewing comes from: Skio Monthly R…" at bounding box center [297, 30] width 478 height 61
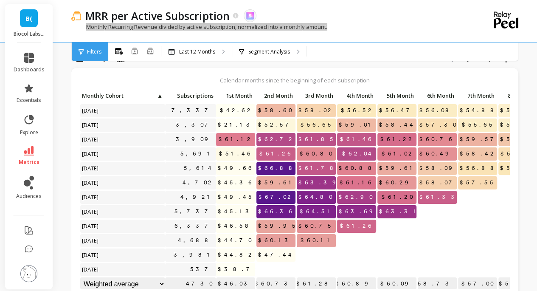
scroll to position [42, 0]
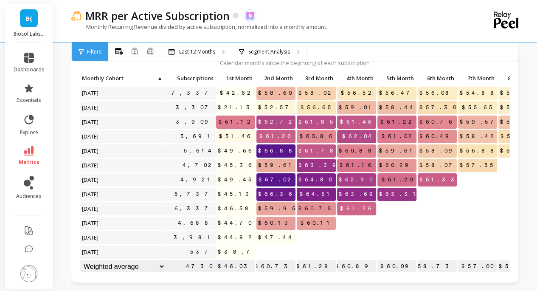
click at [343, 44] on div "All Months Single Cohort Combined Cohorts Last 12 Months Segment Analysis" at bounding box center [331, 51] width 446 height 19
click at [133, 49] on icon at bounding box center [134, 51] width 7 height 7
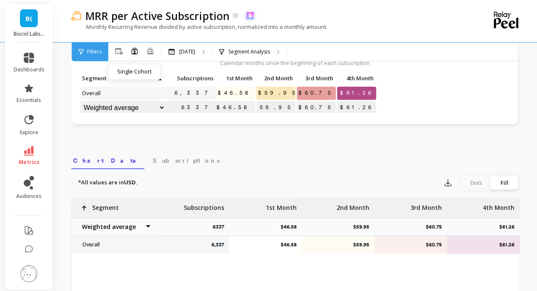
click at [295, 156] on nav "Chart Data Subscriptions" at bounding box center [295, 160] width 449 height 20
click at [150, 53] on icon at bounding box center [150, 53] width 5 height 2
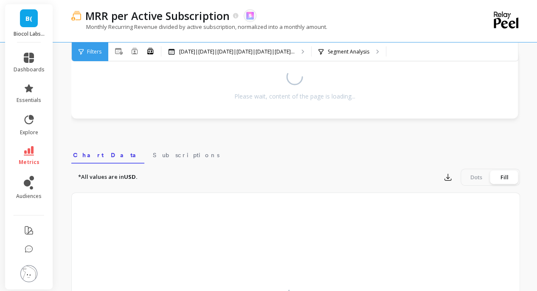
click at [185, 32] on div "Monthly Recurring Revenue divided by active subscription, normalized into a mon…" at bounding box center [260, 31] width 379 height 16
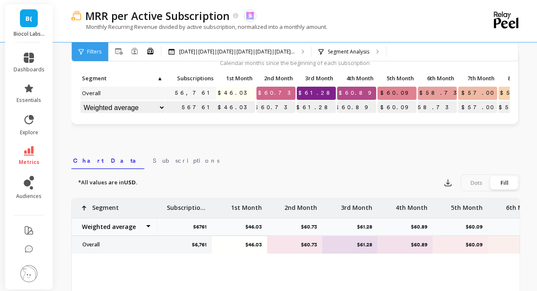
click at [22, 146] on li "metrics" at bounding box center [28, 156] width 41 height 30
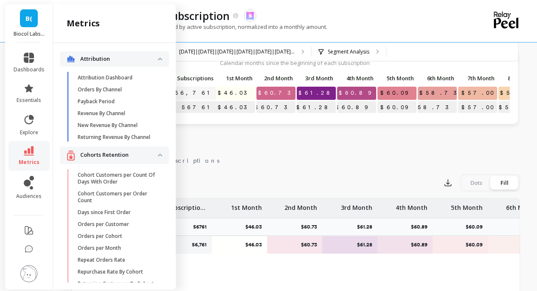
scroll to position [1973, 0]
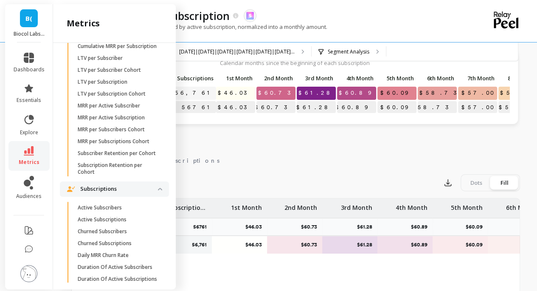
click at [131, 133] on p "MRR per Subscribers Cohort" at bounding box center [111, 129] width 67 height 7
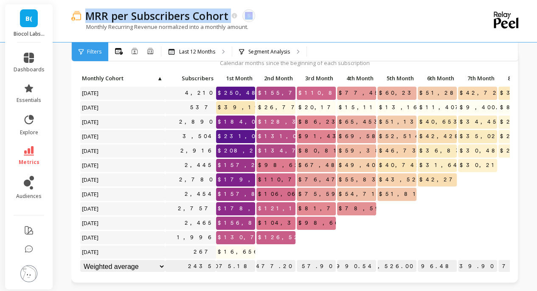
drag, startPoint x: 86, startPoint y: 14, endPoint x: 343, endPoint y: 24, distance: 257.6
click at [236, 22] on div "MRR per Subscribers Cohort" at bounding box center [159, 15] width 157 height 14
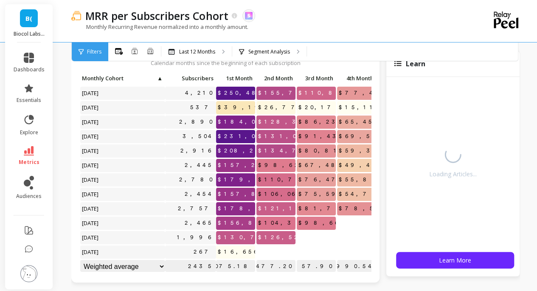
click at [343, 24] on div "Monthly Recurring Revenue normalized into a monthly amount." at bounding box center [260, 31] width 379 height 16
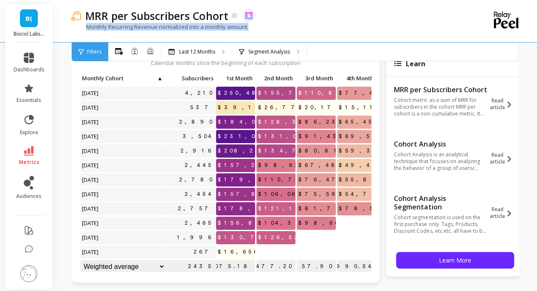
drag, startPoint x: 263, startPoint y: 28, endPoint x: 87, endPoint y: 32, distance: 175.9
click at [87, 32] on div "Monthly Recurring Revenue normalized into a monthly amount." at bounding box center [260, 31] width 379 height 16
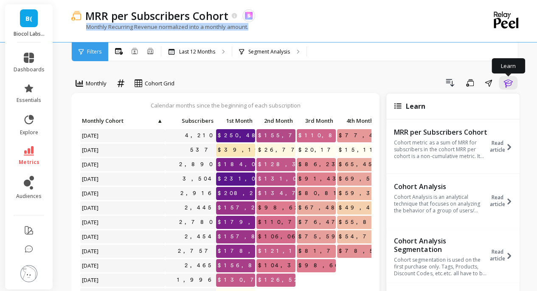
click at [508, 84] on icon "button" at bounding box center [508, 83] width 10 height 10
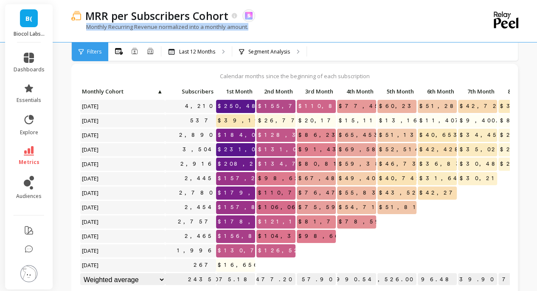
scroll to position [42, 0]
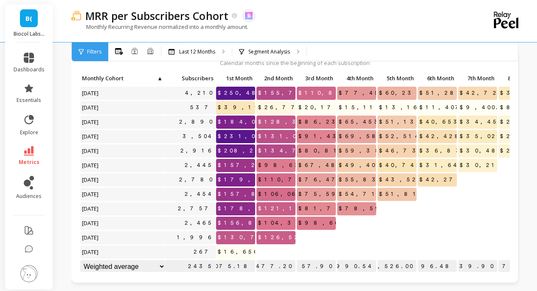
click at [520, 68] on div "Calendar months since the beginning of each subscription Click to create an aud…" at bounding box center [365, 173] width 588 height 245
click at [132, 51] on icon at bounding box center [134, 51] width 7 height 7
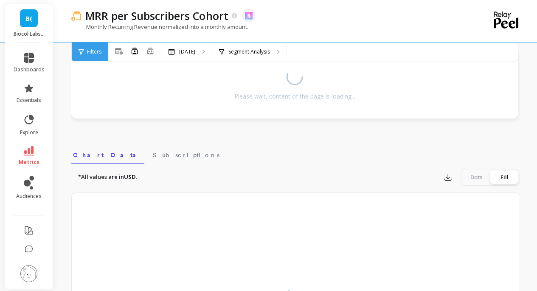
click at [343, 21] on div "MRR per Subscribers Cohort The data you are viewing comes from: Skio" at bounding box center [266, 15] width 370 height 14
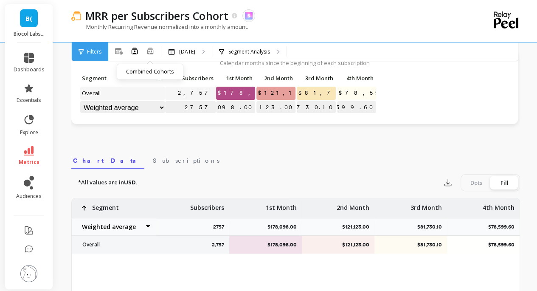
click at [147, 54] on icon at bounding box center [151, 50] width 8 height 7
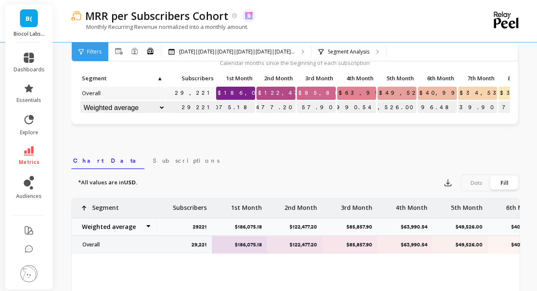
click at [295, 21] on div "MRR per Subscribers Cohort The data you are viewing comes from: Skio" at bounding box center [266, 15] width 370 height 14
click at [25, 152] on icon at bounding box center [29, 150] width 10 height 9
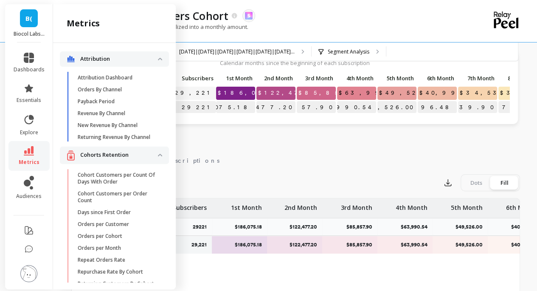
scroll to position [1973, 0]
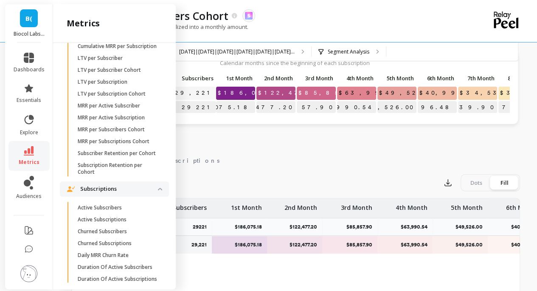
click at [134, 145] on p "MRR per Subscriptions Cohort" at bounding box center [114, 141] width 72 height 7
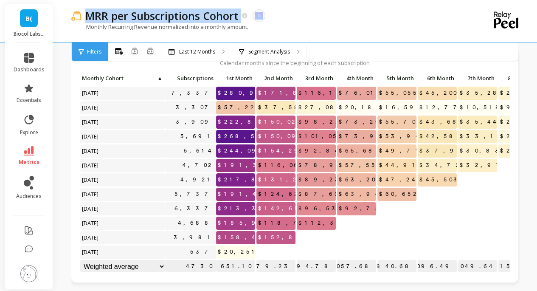
drag, startPoint x: 87, startPoint y: 18, endPoint x: 335, endPoint y: 22, distance: 247.7
click at [335, 22] on div "MRR per Subscriptions Cohort The data you are viewing comes from: Skio" at bounding box center [266, 15] width 370 height 14
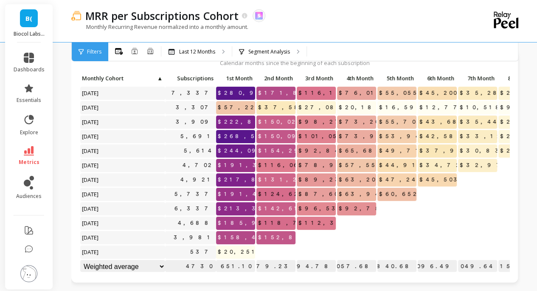
click at [331, 13] on div "MRR per Subscriptions Cohort The data you are viewing comes from: Skio" at bounding box center [266, 15] width 370 height 14
copy p "Monthly Recurring Revenue normalized into a monthly amount."
drag, startPoint x: 268, startPoint y: 29, endPoint x: 396, endPoint y: 1, distance: 131.3
click at [396, 1] on div "MRR per Subscriptions Cohort The data you are viewing comes from: Skio Monthly …" at bounding box center [260, 21] width 379 height 42
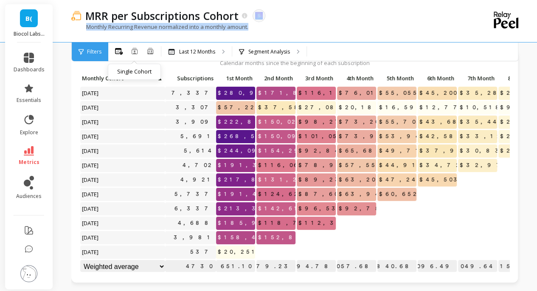
click at [132, 50] on icon at bounding box center [134, 51] width 7 height 7
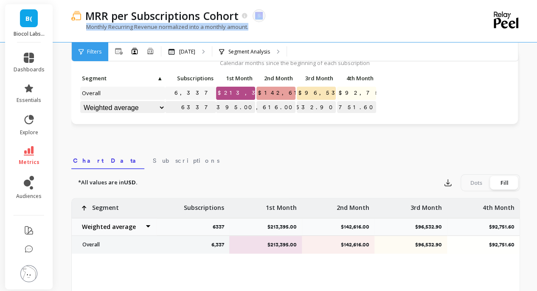
click at [378, 36] on div "Monthly Recurring Revenue normalized into a monthly amount." at bounding box center [260, 31] width 379 height 16
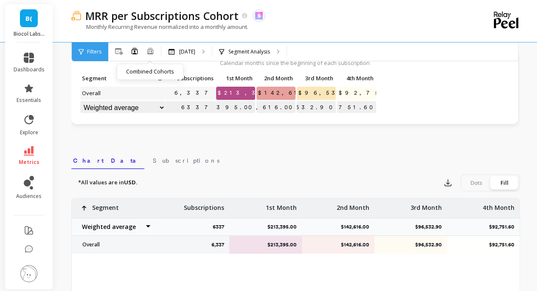
click at [151, 51] on ellipse at bounding box center [152, 51] width 2 height 2
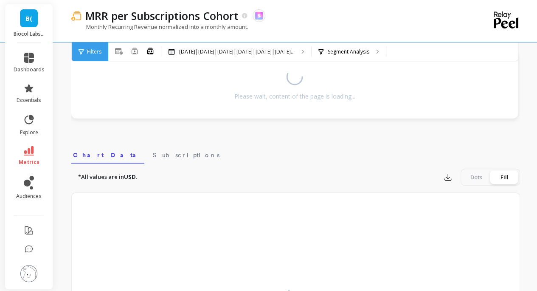
click at [291, 17] on div "MRR per Subscriptions Cohort The data you are viewing comes from: Skio" at bounding box center [266, 15] width 370 height 14
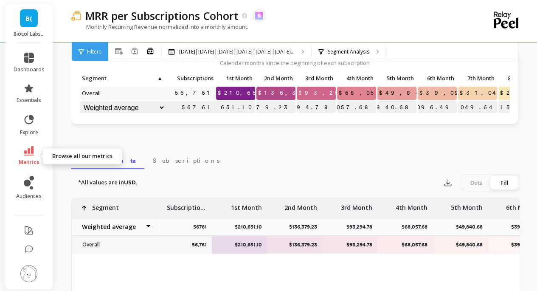
click at [31, 154] on icon at bounding box center [29, 150] width 10 height 9
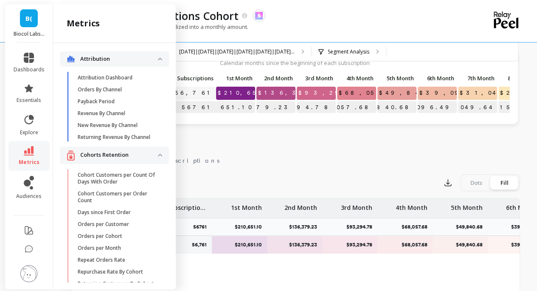
scroll to position [1967, 0]
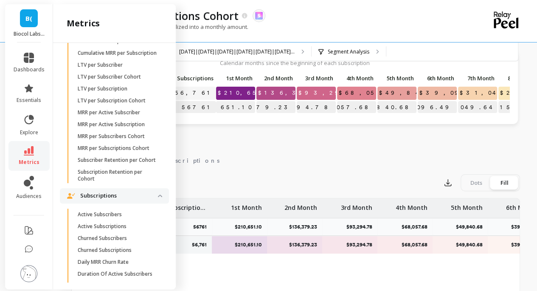
click at [118, 164] on p "Subscriber Retention per Cohort" at bounding box center [117, 160] width 78 height 7
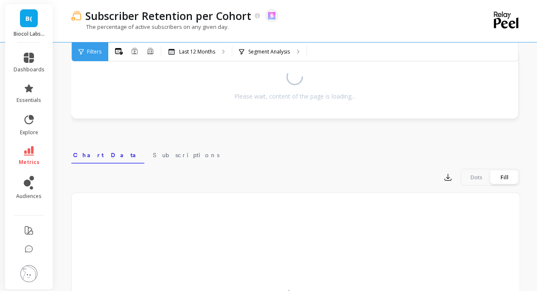
click at [30, 158] on link "metrics" at bounding box center [29, 156] width 31 height 20
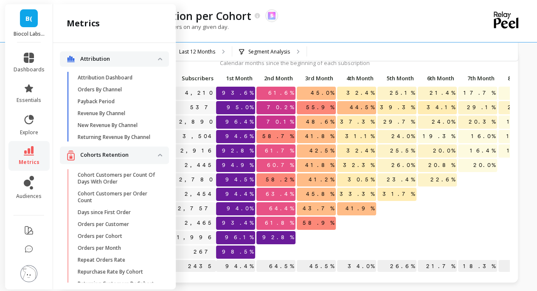
scroll to position [1967, 0]
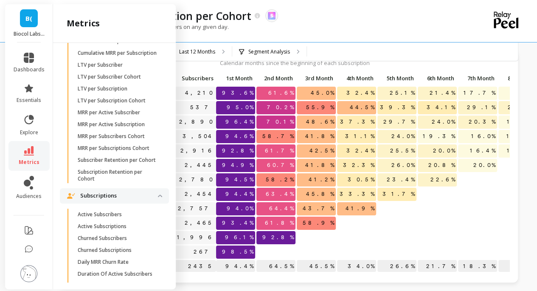
drag, startPoint x: 330, startPoint y: 28, endPoint x: 167, endPoint y: 32, distance: 163.2
click at [329, 28] on div "The percentage of active subscribers on any given day." at bounding box center [260, 31] width 379 height 16
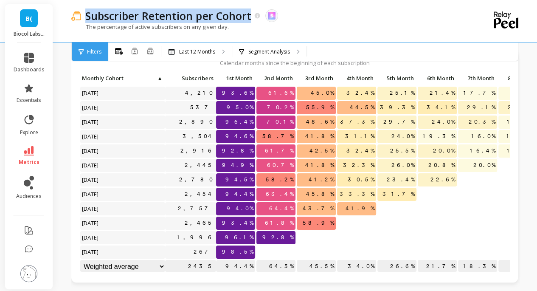
copy p "Subscriber Retention per Cohort"
drag, startPoint x: 87, startPoint y: 15, endPoint x: 381, endPoint y: 15, distance: 293.9
click at [373, 24] on div "Subscriber Retention per Cohort The data you are viewing comes from: Skio The p…" at bounding box center [260, 21] width 379 height 42
click at [340, 14] on div "Subscriber Retention per Cohort The data you are viewing comes from: Skio" at bounding box center [266, 15] width 370 height 14
click at [342, 17] on div "Subscriber Retention per Cohort The data you are viewing comes from: Skio" at bounding box center [266, 15] width 370 height 14
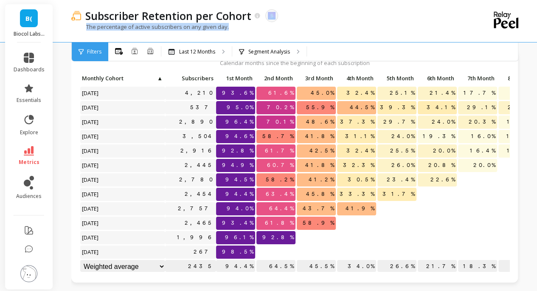
drag, startPoint x: 233, startPoint y: 28, endPoint x: 371, endPoint y: 1, distance: 140.6
click at [366, 9] on div "Subscriber Retention per Cohort The data you are viewing comes from: Skio The p…" at bounding box center [260, 21] width 379 height 42
click at [131, 50] on icon at bounding box center [134, 51] width 7 height 7
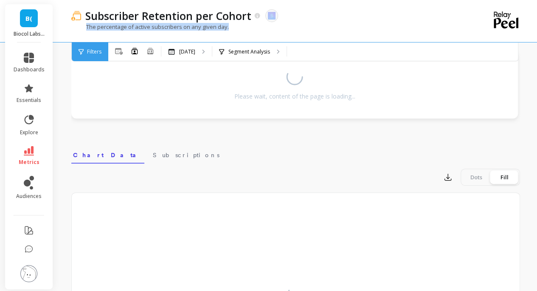
click at [352, 17] on div "Subscriber Retention per Cohort The data you are viewing comes from: Skio" at bounding box center [266, 15] width 370 height 14
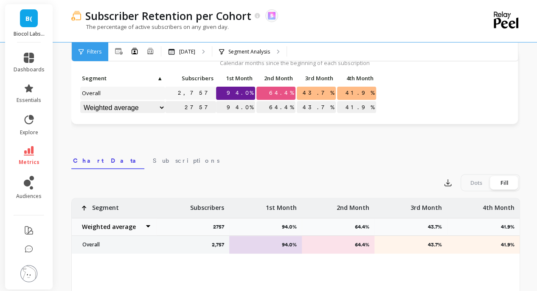
click at [352, 17] on div "Subscriber Retention per Cohort The data you are viewing comes from: Skio" at bounding box center [266, 15] width 370 height 14
click at [149, 53] on icon at bounding box center [151, 50] width 8 height 7
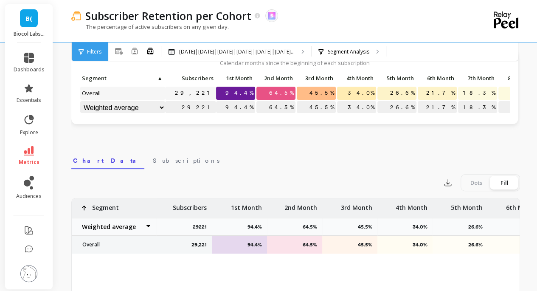
drag, startPoint x: 264, startPoint y: 28, endPoint x: 326, endPoint y: 29, distance: 61.6
click at [268, 28] on div "The percentage of active subscribers on any given day." at bounding box center [260, 31] width 379 height 16
click at [33, 151] on icon at bounding box center [29, 150] width 10 height 9
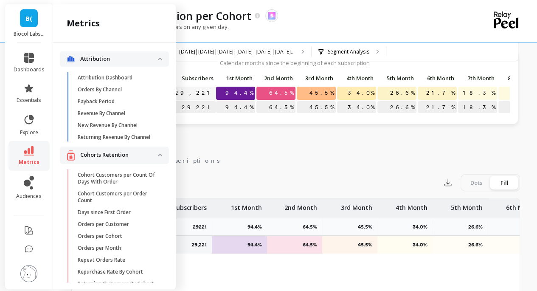
scroll to position [1960, 0]
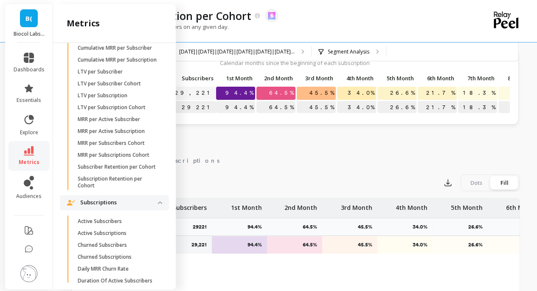
click at [120, 189] on p "Subscription Retention per Cohort" at bounding box center [118, 182] width 81 height 14
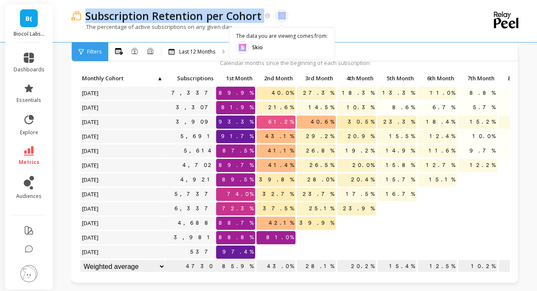
drag, startPoint x: 88, startPoint y: 16, endPoint x: 325, endPoint y: 18, distance: 237.0
click at [324, 18] on div "Subscription Retention per Cohort The data you are viewing comes from: Skio" at bounding box center [266, 15] width 370 height 14
drag, startPoint x: 325, startPoint y: 18, endPoint x: 344, endPoint y: 1, distance: 26.2
click at [325, 18] on div "Subscription Retention per Cohort The data you are viewing comes from: Skio" at bounding box center [266, 15] width 370 height 14
click at [361, 13] on div "Subscription Retention per Cohort The data you are viewing comes from: Skio" at bounding box center [266, 15] width 370 height 14
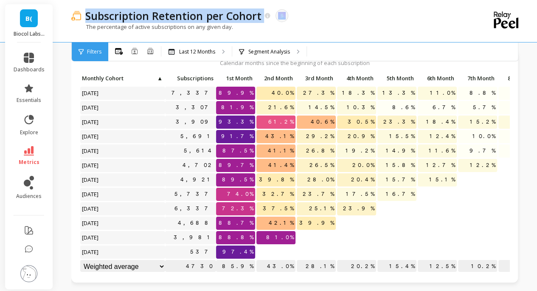
click at [361, 14] on div "Subscription Retention per Cohort The data you are viewing comes from: Skio" at bounding box center [266, 15] width 370 height 14
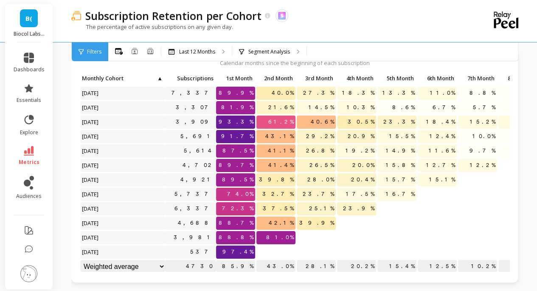
click at [356, 21] on div "Subscription Retention per Cohort The data you are viewing comes from: Skio" at bounding box center [266, 15] width 370 height 14
copy p "The percentage of active subscriptions on any given day."
drag, startPoint x: 234, startPoint y: 28, endPoint x: 123, endPoint y: 6, distance: 112.9
click at [76, 31] on div "The percentage of active subscriptions on any given day." at bounding box center [260, 31] width 379 height 16
click at [133, 54] on icon at bounding box center [135, 51] width 6 height 6
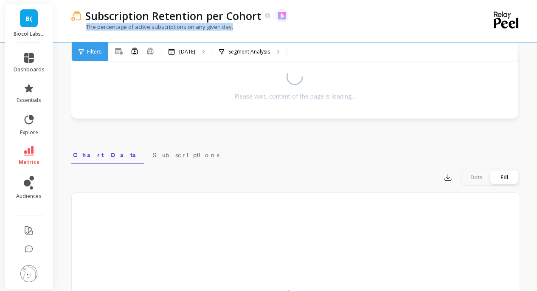
click at [347, 27] on div "The percentage of active subscriptions on any given day." at bounding box center [260, 31] width 379 height 16
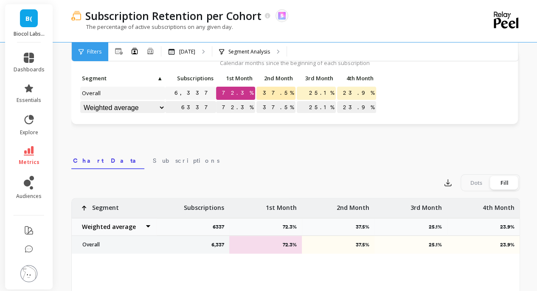
click at [152, 51] on icon at bounding box center [151, 50] width 8 height 7
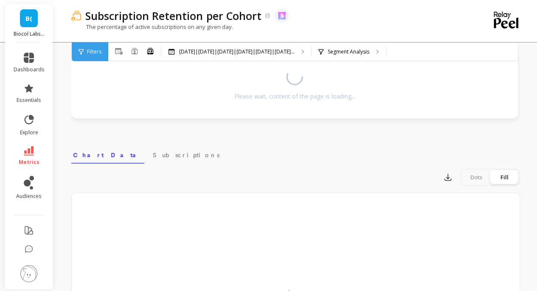
click at [335, 31] on div "The percentage of active subscriptions on any given day." at bounding box center [260, 31] width 379 height 16
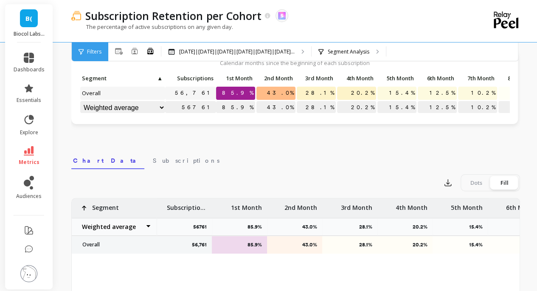
click at [26, 153] on icon at bounding box center [29, 150] width 10 height 9
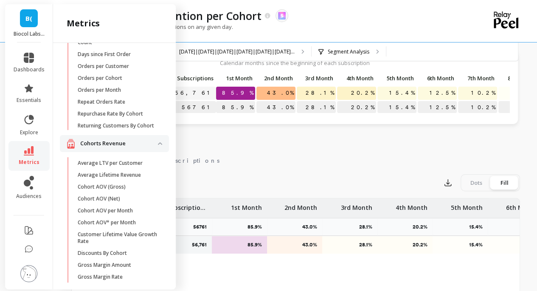
scroll to position [42, 0]
